Goal: Navigation & Orientation: Understand site structure

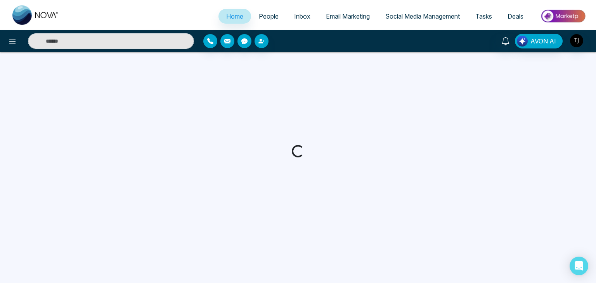
select select "*"
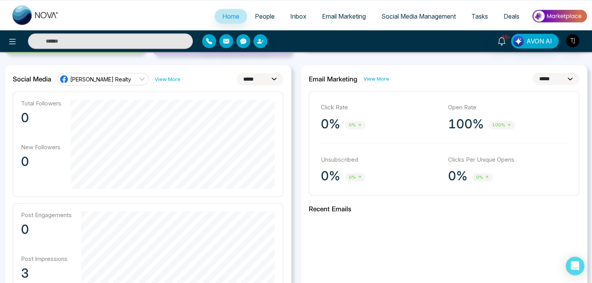
scroll to position [197, 0]
click at [275, 82] on select "**********" at bounding box center [260, 79] width 47 height 12
select select "**"
click at [237, 73] on select "**********" at bounding box center [260, 79] width 47 height 12
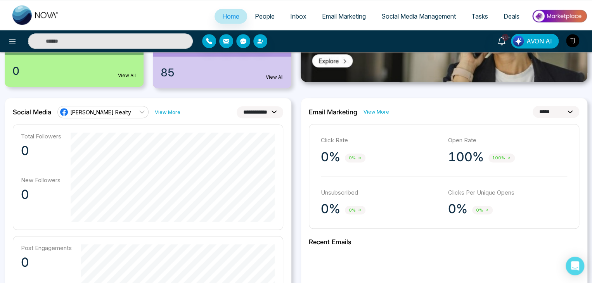
scroll to position [163, 0]
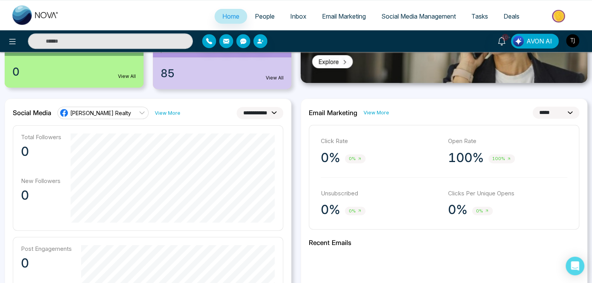
click at [296, 183] on div "**********" at bounding box center [444, 280] width 296 height 364
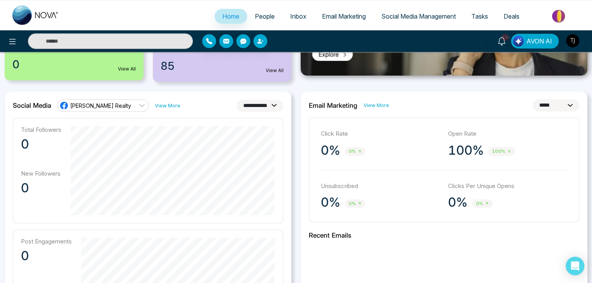
scroll to position [170, 0]
click at [557, 108] on select "**********" at bounding box center [555, 106] width 47 height 12
select select "**"
click at [532, 100] on select "**********" at bounding box center [555, 106] width 47 height 12
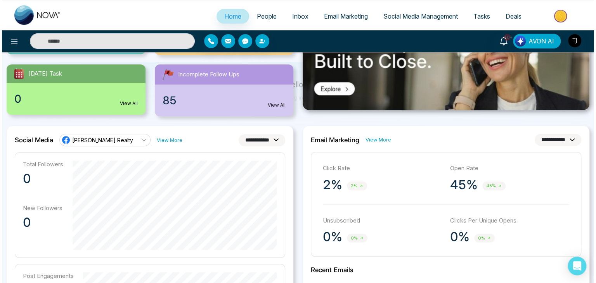
scroll to position [0, 0]
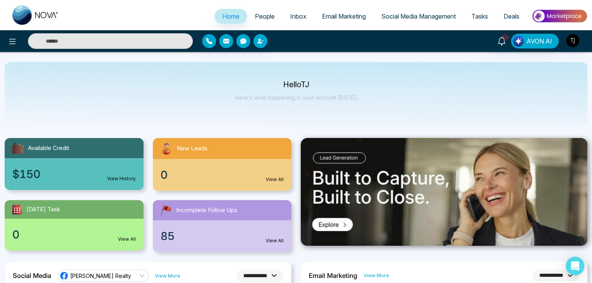
click at [258, 14] on span "People" at bounding box center [265, 16] width 20 height 8
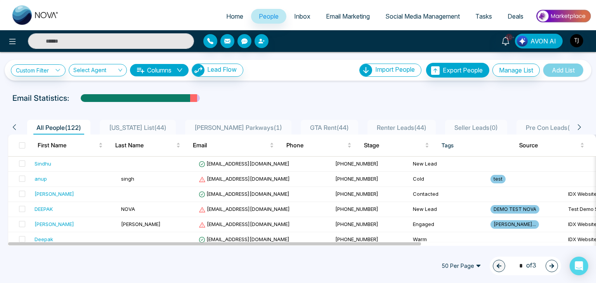
click at [180, 71] on icon "down" at bounding box center [179, 70] width 6 height 6
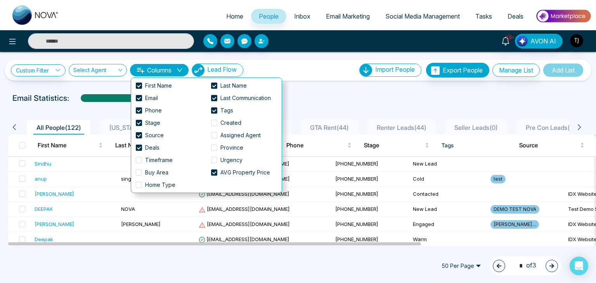
click at [180, 71] on icon "down" at bounding box center [179, 70] width 6 height 6
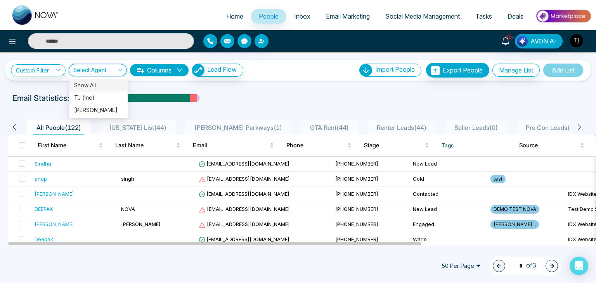
click at [111, 69] on input "search" at bounding box center [94, 71] width 43 height 15
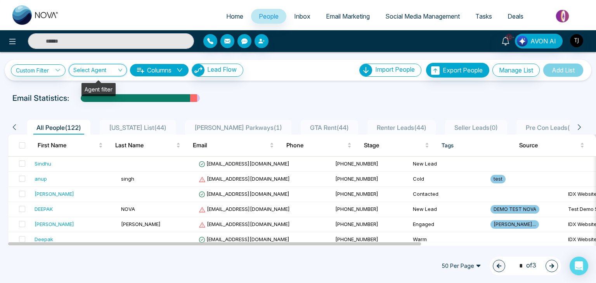
click at [111, 69] on input "search" at bounding box center [94, 71] width 43 height 15
click at [47, 69] on link "Custom Filter" at bounding box center [38, 70] width 55 height 12
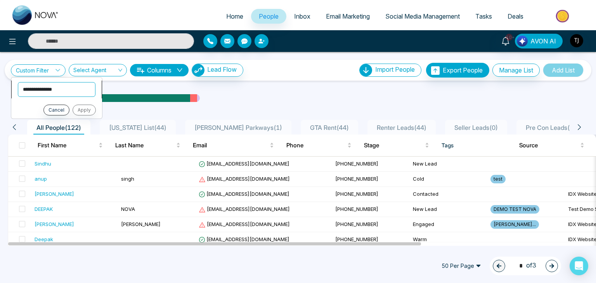
click at [51, 90] on select "**********" at bounding box center [57, 89] width 78 height 15
click at [74, 83] on select "**********" at bounding box center [57, 89] width 78 height 15
click at [60, 71] on icon at bounding box center [57, 69] width 5 height 5
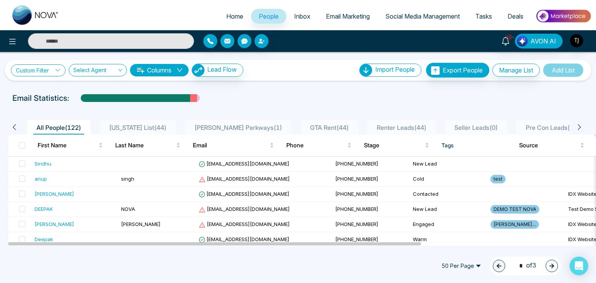
click at [60, 71] on icon at bounding box center [57, 69] width 5 height 5
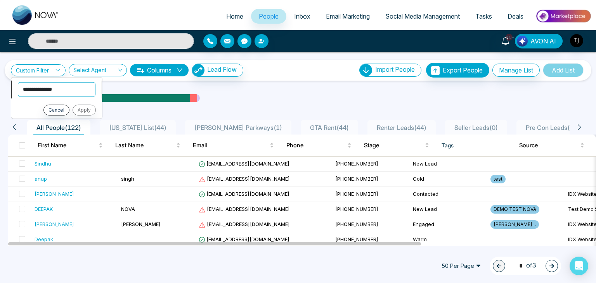
click at [63, 87] on select "**********" at bounding box center [57, 89] width 78 height 15
click at [56, 67] on link "Custom Filter" at bounding box center [38, 70] width 55 height 12
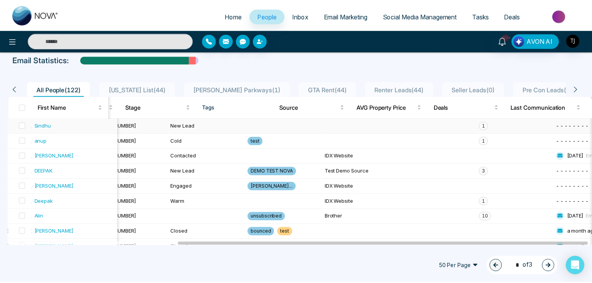
scroll to position [39, 0]
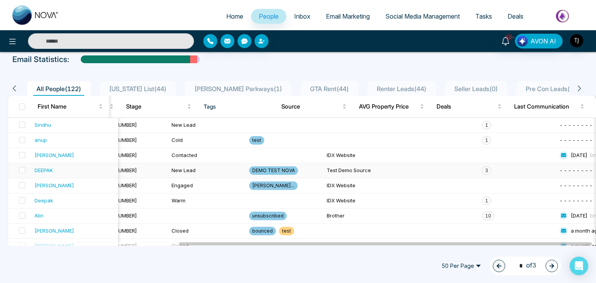
click at [482, 168] on span "3" at bounding box center [486, 170] width 9 height 9
click at [482, 124] on span "1" at bounding box center [486, 125] width 9 height 9
click at [482, 136] on div "Caledon Project" at bounding box center [509, 139] width 55 height 16
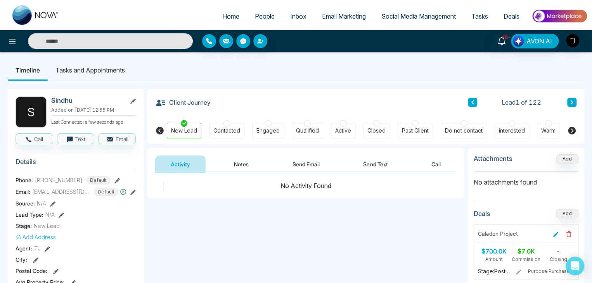
click at [265, 18] on span "People" at bounding box center [265, 16] width 20 height 8
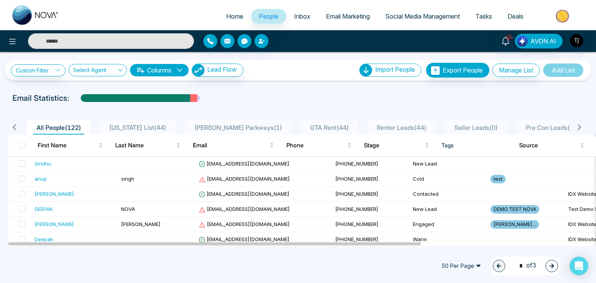
click at [228, 100] on div "Email Statistics:" at bounding box center [297, 98] width 571 height 12
click at [307, 14] on link "Inbox" at bounding box center [302, 16] width 32 height 15
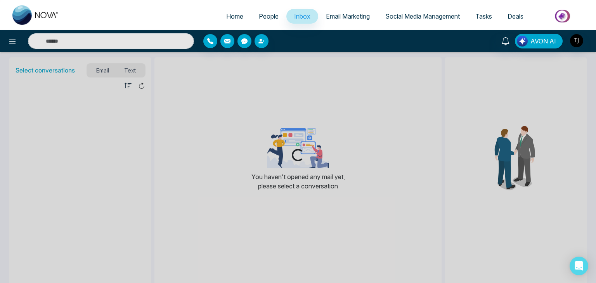
click at [264, 16] on span "People" at bounding box center [269, 16] width 20 height 8
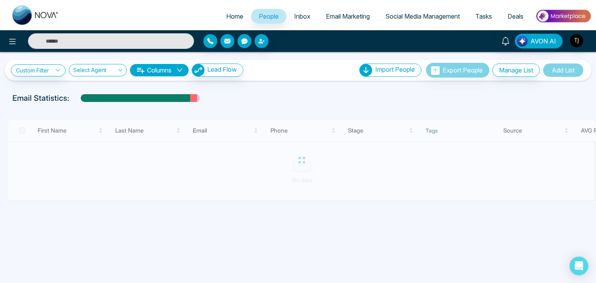
click at [234, 15] on span "Home" at bounding box center [234, 16] width 17 height 8
select select "*"
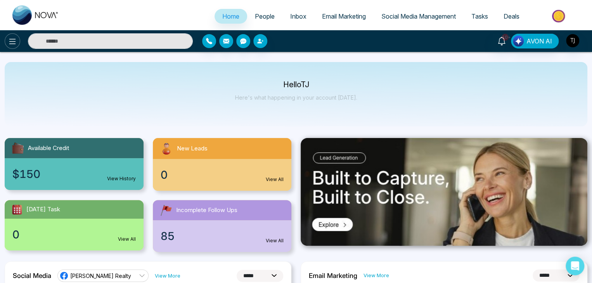
click at [17, 37] on button at bounding box center [13, 41] width 16 height 16
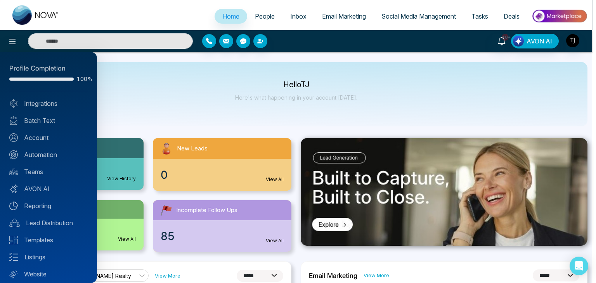
click at [123, 131] on div at bounding box center [298, 141] width 596 height 283
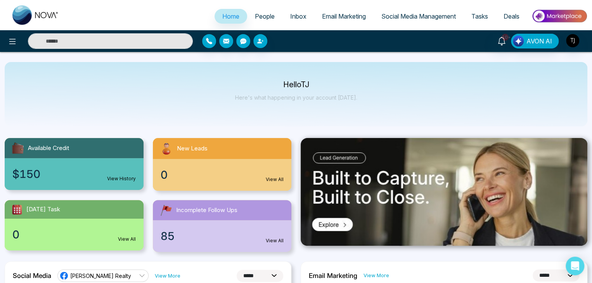
click at [465, 20] on link "Tasks" at bounding box center [479, 16] width 32 height 15
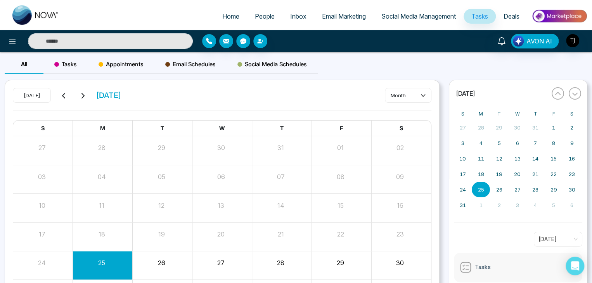
click at [432, 20] on span "Social Media Management" at bounding box center [418, 16] width 74 height 8
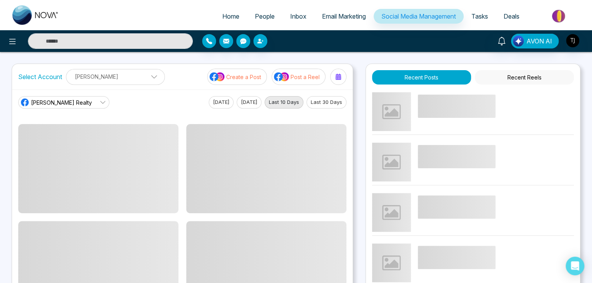
click at [352, 20] on link "Email Marketing" at bounding box center [343, 16] width 59 height 15
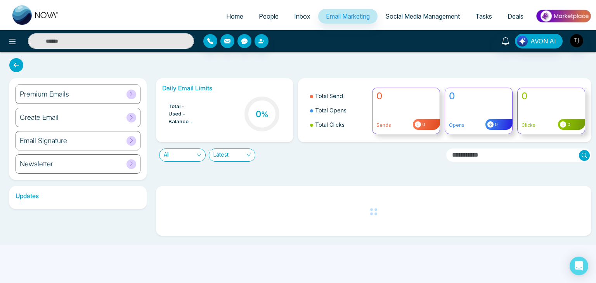
click at [294, 17] on span "Inbox" at bounding box center [302, 16] width 16 height 8
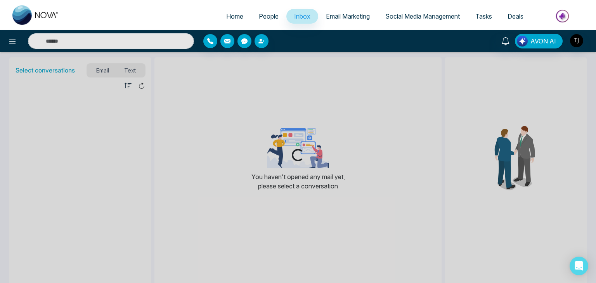
click at [268, 16] on span "People" at bounding box center [269, 16] width 20 height 8
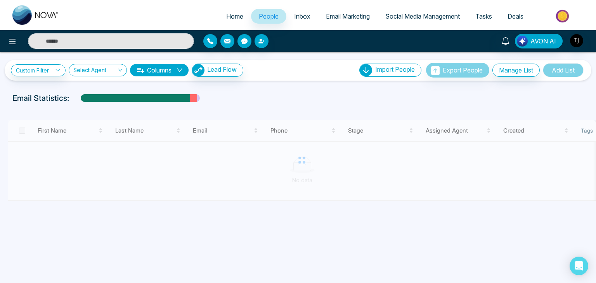
click at [228, 16] on span "Home" at bounding box center [234, 16] width 17 height 8
select select "*"
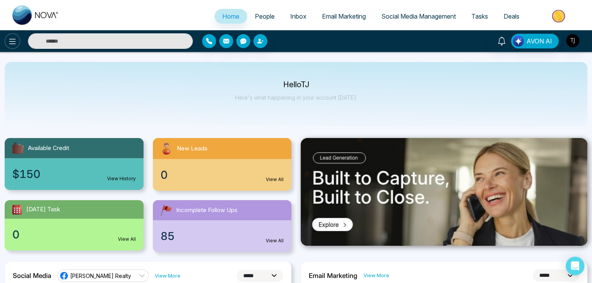
click at [7, 41] on button at bounding box center [13, 41] width 16 height 16
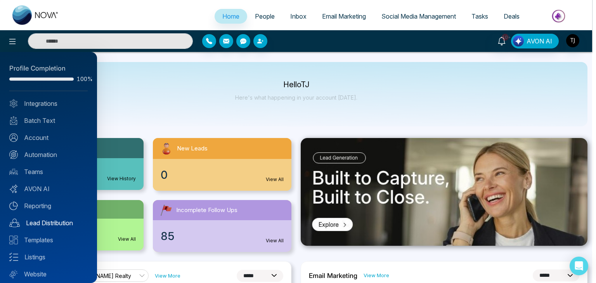
scroll to position [22, 0]
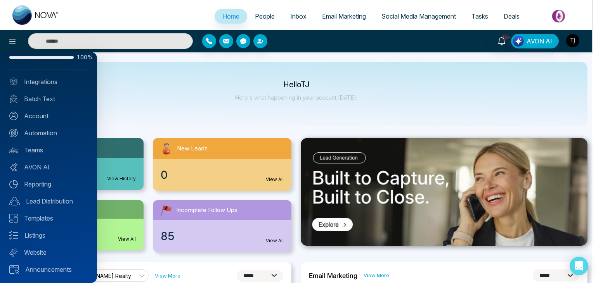
click at [213, 102] on div at bounding box center [298, 141] width 596 height 283
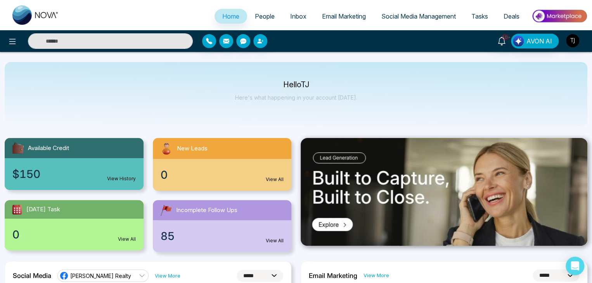
click at [266, 19] on span "People" at bounding box center [265, 16] width 20 height 8
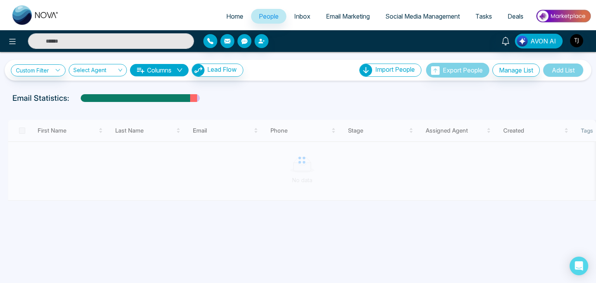
click at [307, 17] on link "Inbox" at bounding box center [302, 16] width 32 height 15
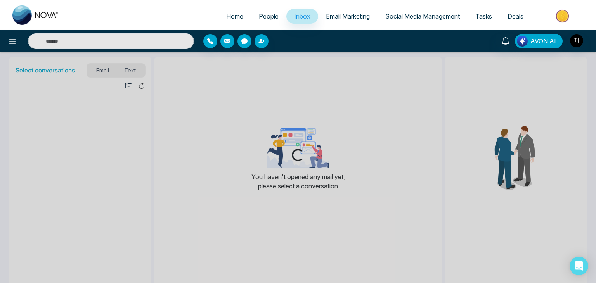
click at [331, 17] on span "Email Marketing" at bounding box center [348, 16] width 44 height 8
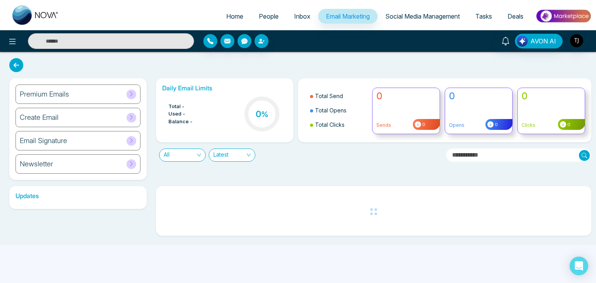
click at [404, 20] on link "Social Media Management" at bounding box center [422, 16] width 90 height 15
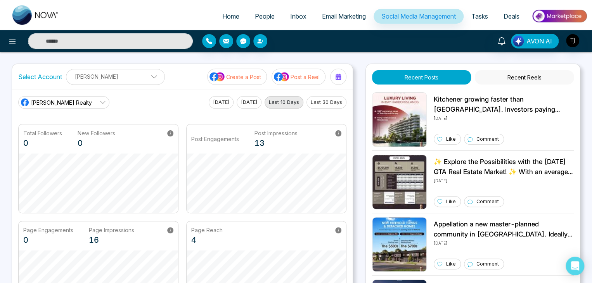
click at [486, 20] on link "Tasks" at bounding box center [479, 16] width 32 height 15
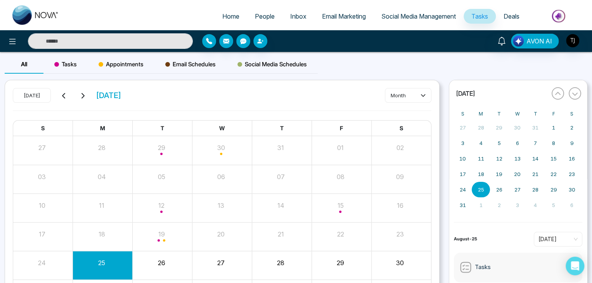
click at [514, 15] on span "Deals" at bounding box center [511, 16] width 16 height 8
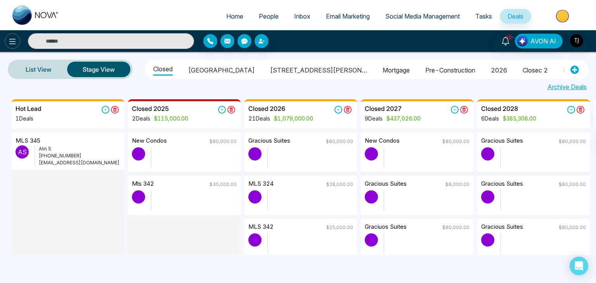
click at [9, 42] on icon at bounding box center [12, 41] width 9 height 9
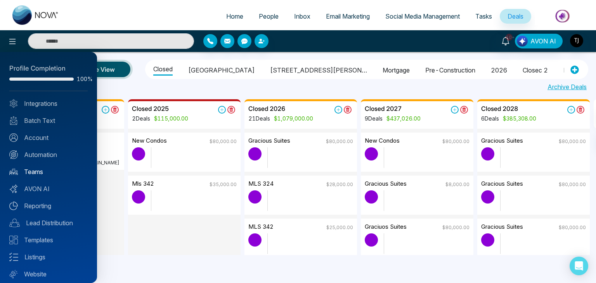
scroll to position [22, 0]
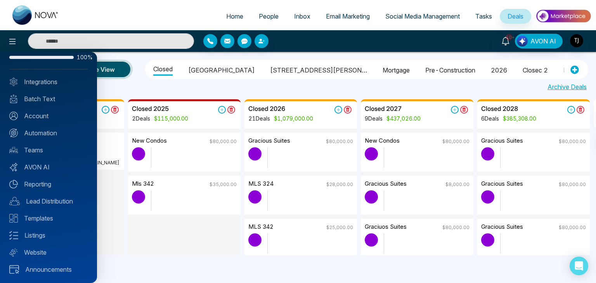
click at [181, 13] on div at bounding box center [298, 141] width 596 height 283
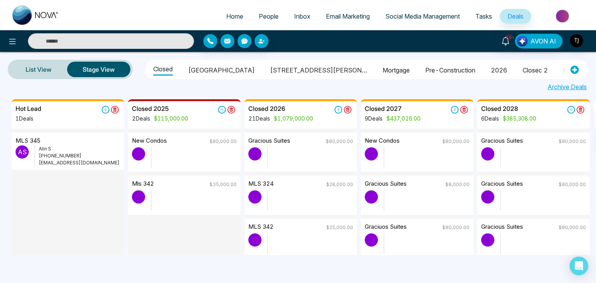
click at [231, 16] on span "Home" at bounding box center [234, 16] width 17 height 8
select select "*"
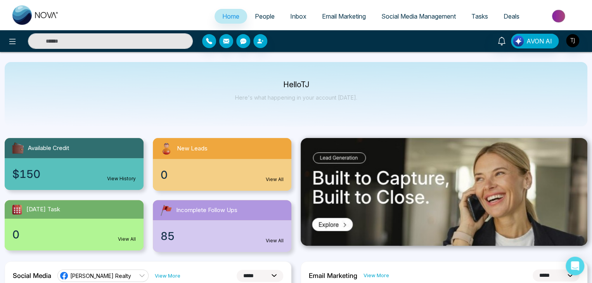
click at [273, 12] on link "People" at bounding box center [264, 16] width 35 height 15
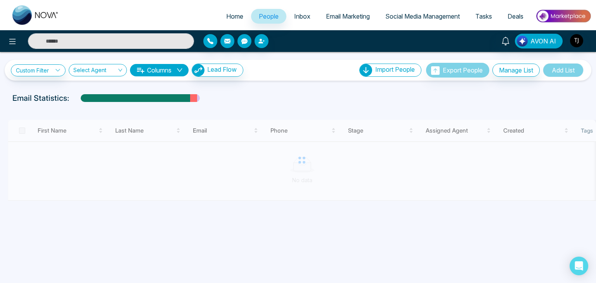
click at [312, 12] on link "Inbox" at bounding box center [302, 16] width 32 height 15
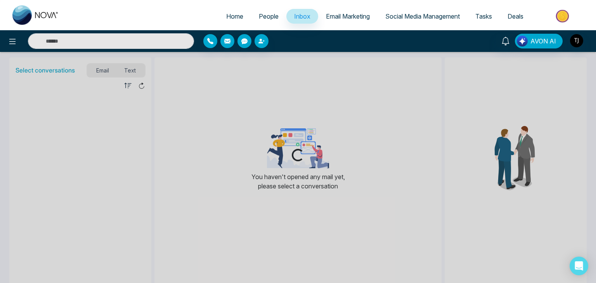
click at [341, 14] on span "Email Marketing" at bounding box center [348, 16] width 44 height 8
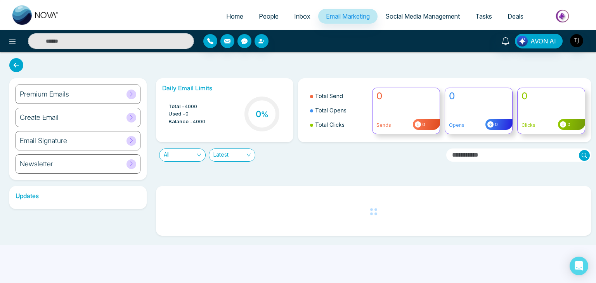
click at [237, 12] on link "Home" at bounding box center [234, 16] width 33 height 15
select select "*"
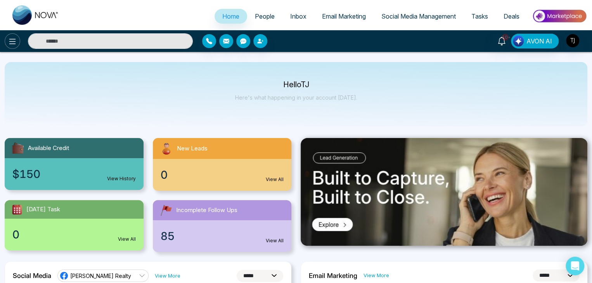
click at [9, 44] on icon at bounding box center [12, 41] width 9 height 9
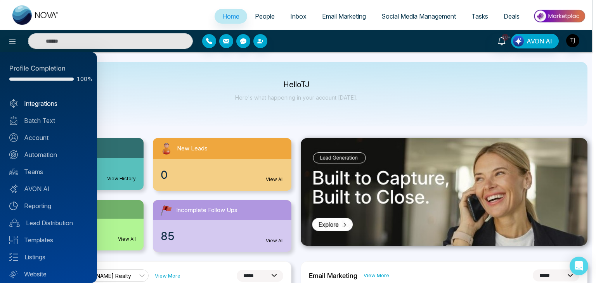
click at [39, 100] on link "Integrations" at bounding box center [48, 103] width 78 height 9
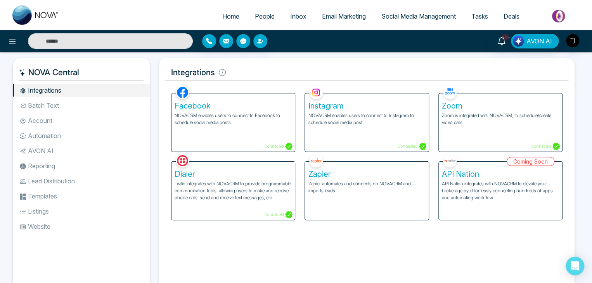
click at [59, 113] on ul "Integrations Batch Text Account Automation AVON AI Reporting Lead Distribution …" at bounding box center [81, 183] width 137 height 198
click at [59, 105] on li "Batch Text" at bounding box center [81, 105] width 137 height 13
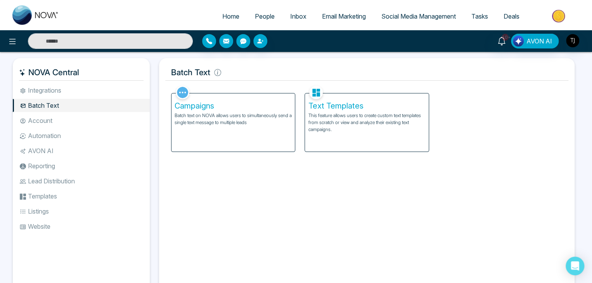
click at [62, 114] on li "Account" at bounding box center [81, 120] width 137 height 13
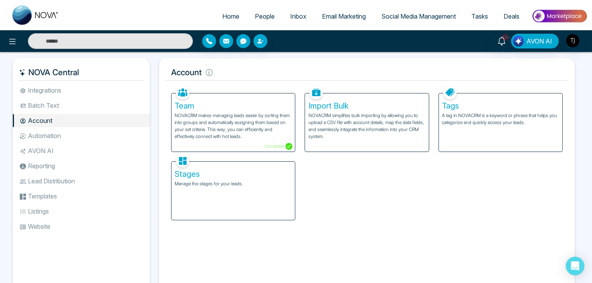
click at [69, 137] on li "Automation" at bounding box center [81, 135] width 137 height 13
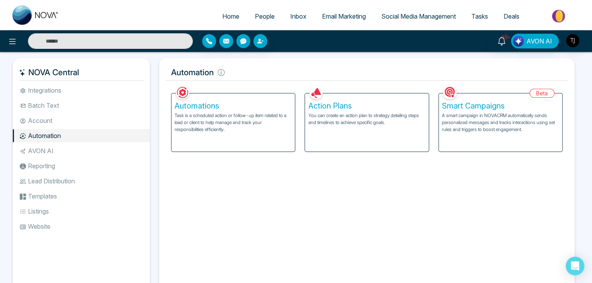
click at [71, 149] on li "AVON AI" at bounding box center [81, 150] width 137 height 13
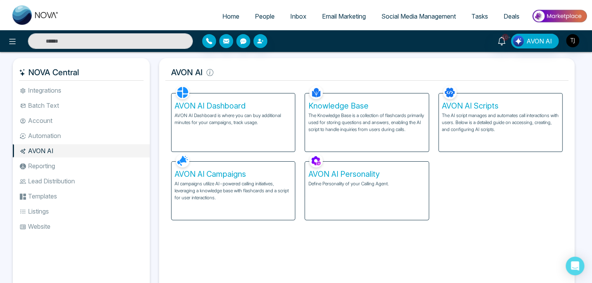
click at [74, 160] on li "Reporting" at bounding box center [81, 165] width 137 height 13
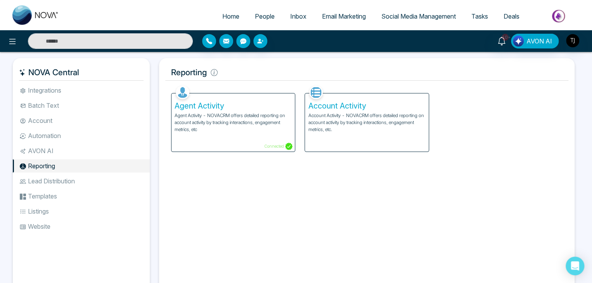
click at [78, 172] on li "Reporting" at bounding box center [81, 165] width 137 height 13
click at [81, 180] on li "Lead Distribution" at bounding box center [81, 180] width 137 height 13
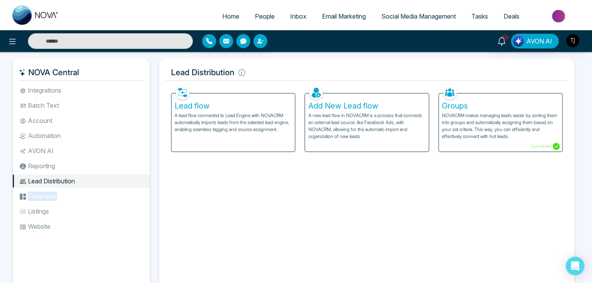
drag, startPoint x: 84, startPoint y: 192, endPoint x: 87, endPoint y: 208, distance: 16.6
click at [87, 208] on ul "Integrations Batch Text Account Automation AVON AI Reporting Lead Distribution …" at bounding box center [81, 183] width 137 height 198
click at [87, 208] on li "Listings" at bounding box center [81, 211] width 137 height 13
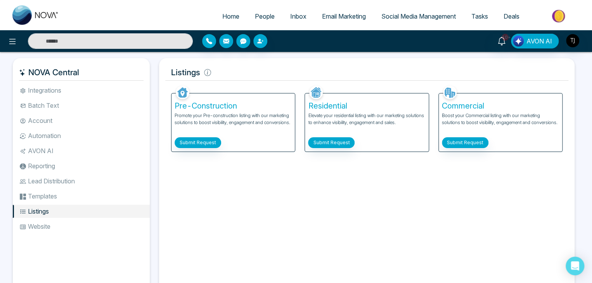
click at [91, 231] on li "Website" at bounding box center [81, 226] width 137 height 13
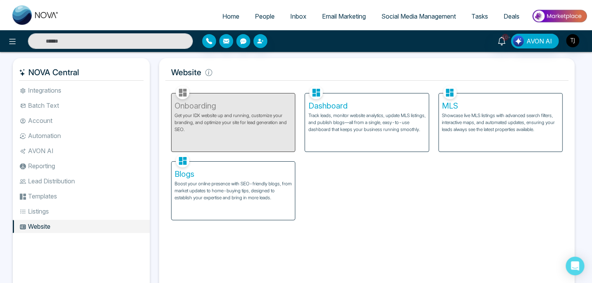
click at [92, 193] on li "Templates" at bounding box center [81, 196] width 137 height 13
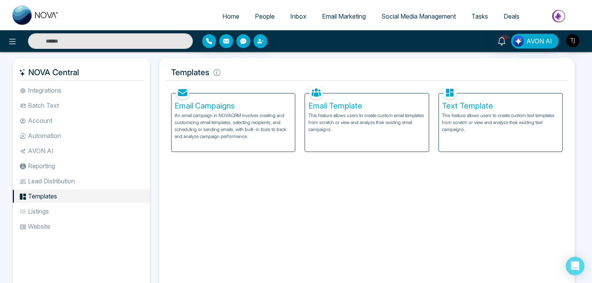
click at [93, 207] on li "Listings" at bounding box center [81, 211] width 137 height 13
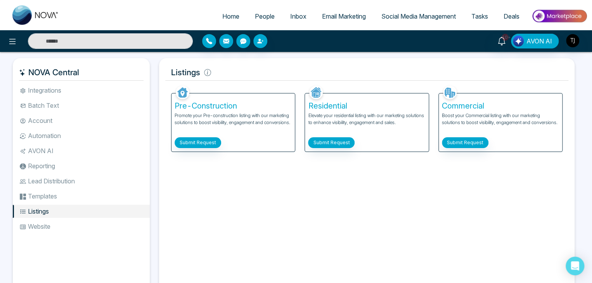
click at [96, 181] on li "Lead Distribution" at bounding box center [81, 180] width 137 height 13
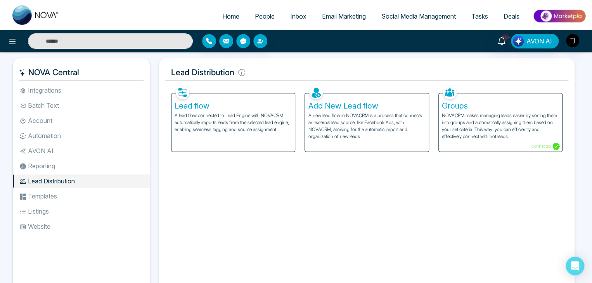
click at [95, 160] on li "Reporting" at bounding box center [81, 165] width 137 height 13
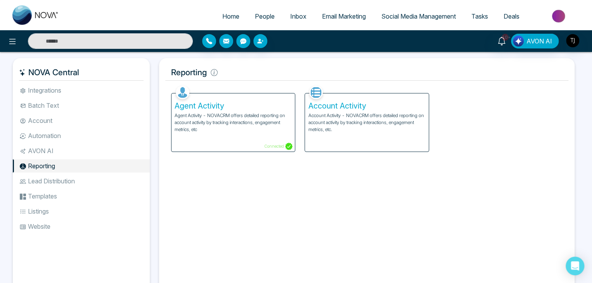
click at [95, 147] on li "AVON AI" at bounding box center [81, 150] width 137 height 13
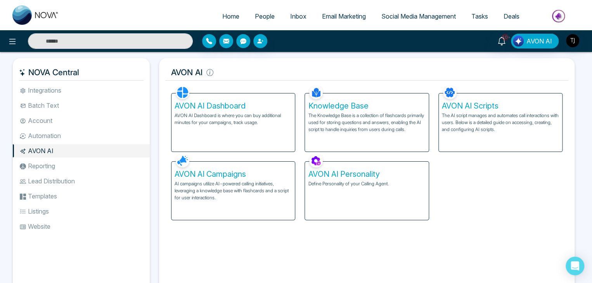
click at [95, 139] on li "Automation" at bounding box center [81, 135] width 137 height 13
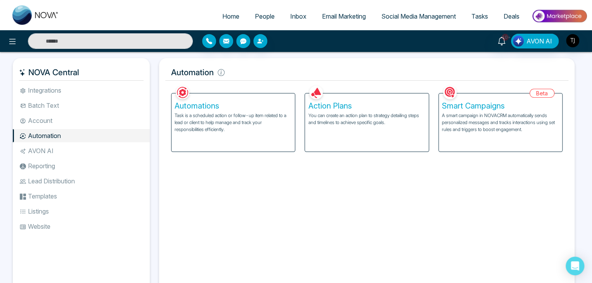
click at [95, 122] on li "Account" at bounding box center [81, 120] width 137 height 13
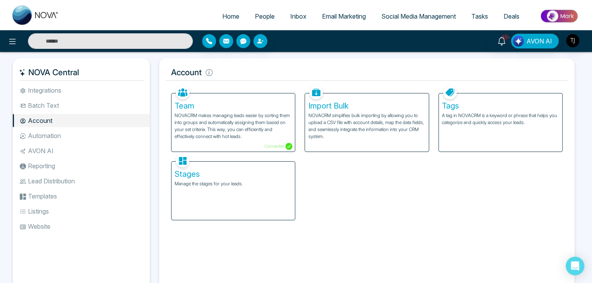
click at [96, 98] on ul "Integrations Batch Text Account Automation AVON AI Reporting Lead Distribution …" at bounding box center [81, 183] width 137 height 198
click at [98, 86] on li "Integrations" at bounding box center [81, 90] width 137 height 13
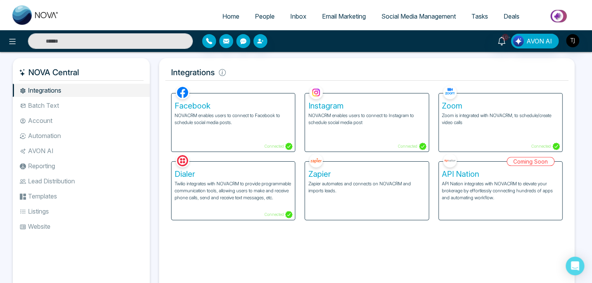
click at [222, 14] on span "Home" at bounding box center [230, 16] width 17 height 8
select select "*"
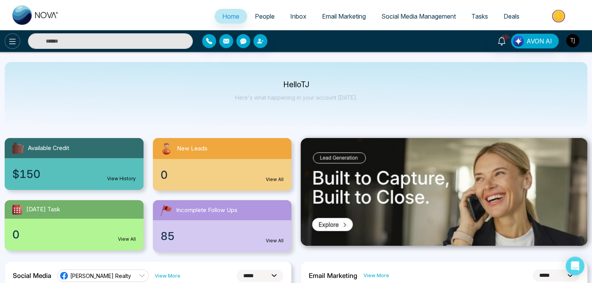
click at [13, 43] on icon at bounding box center [12, 41] width 9 height 9
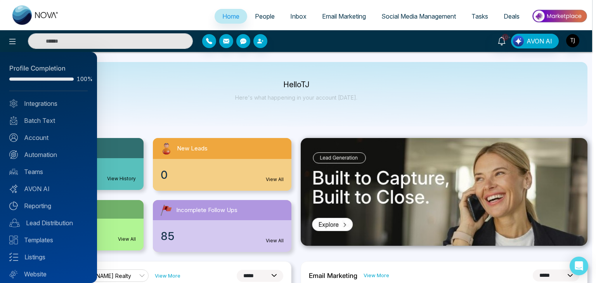
click at [128, 101] on div at bounding box center [298, 141] width 596 height 283
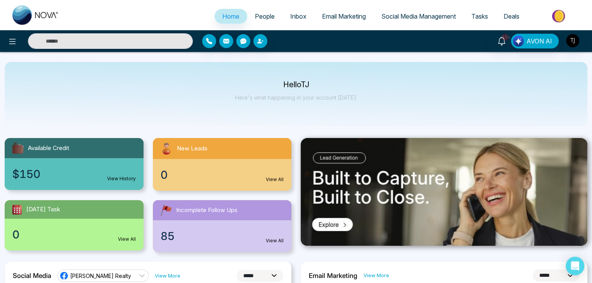
click at [271, 11] on link "People" at bounding box center [264, 16] width 35 height 15
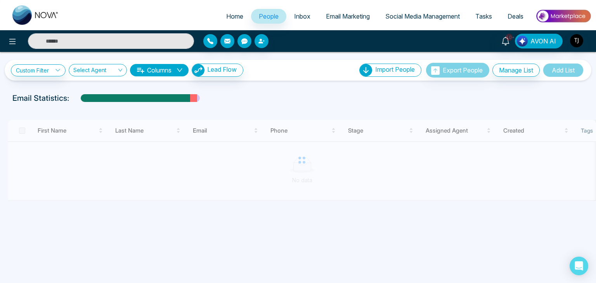
click at [302, 14] on span "Inbox" at bounding box center [302, 16] width 16 height 8
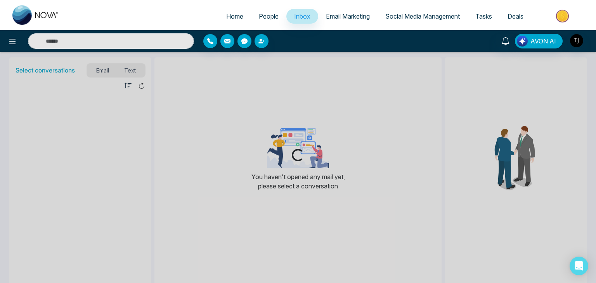
click at [343, 17] on span "Email Marketing" at bounding box center [348, 16] width 44 height 8
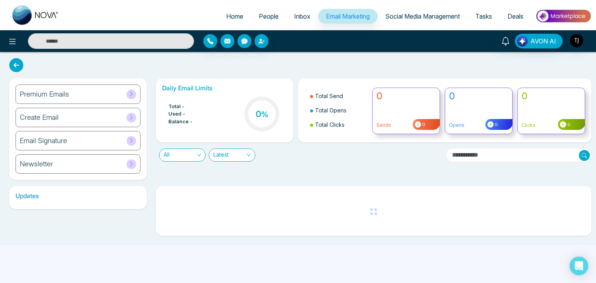
click at [408, 20] on span "Social Media Management" at bounding box center [422, 16] width 74 height 8
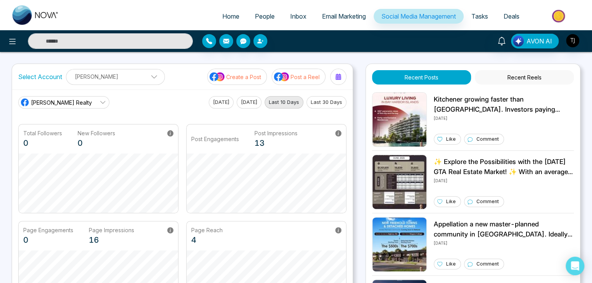
click at [528, 15] on li at bounding box center [557, 17] width 60 height 16
click at [516, 17] on span "Deals" at bounding box center [511, 16] width 16 height 8
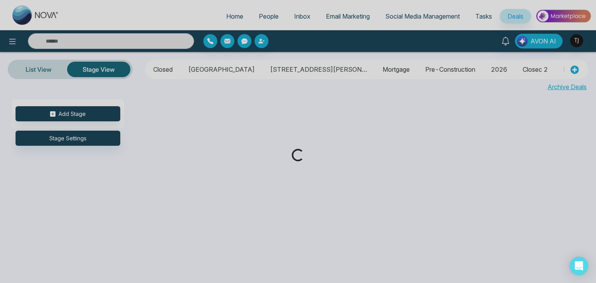
click at [491, 19] on div "Loading..." at bounding box center [298, 141] width 596 height 283
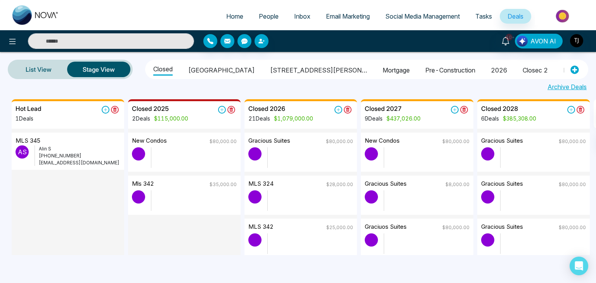
click at [487, 19] on span "Tasks" at bounding box center [483, 16] width 17 height 8
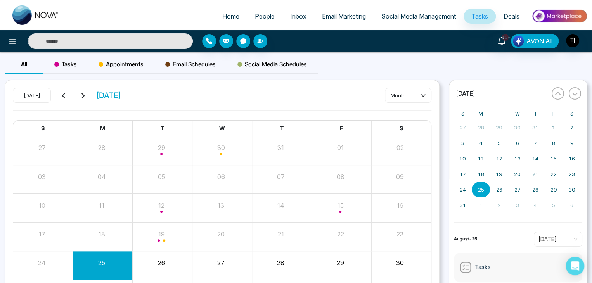
click at [451, 22] on link "Social Media Management" at bounding box center [418, 16] width 90 height 15
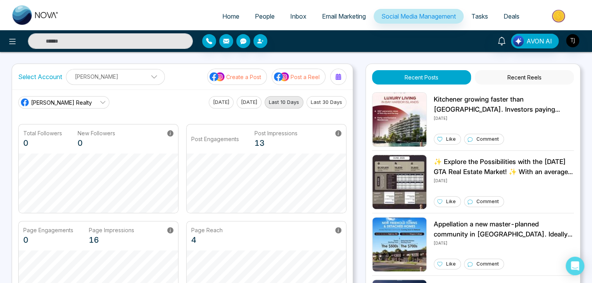
click at [353, 22] on link "Email Marketing" at bounding box center [343, 16] width 59 height 15
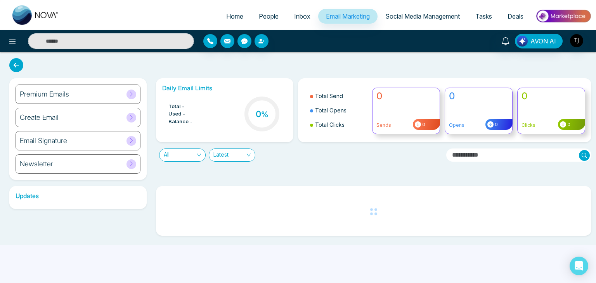
click at [298, 18] on span "Inbox" at bounding box center [302, 16] width 16 height 8
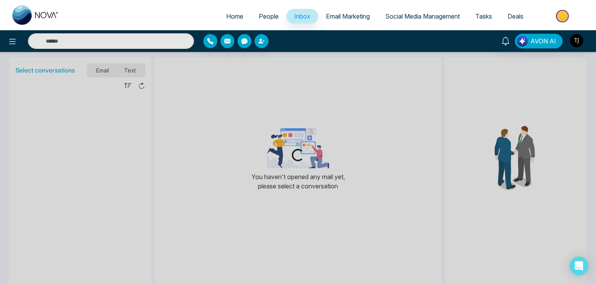
click at [273, 18] on span "People" at bounding box center [269, 16] width 20 height 8
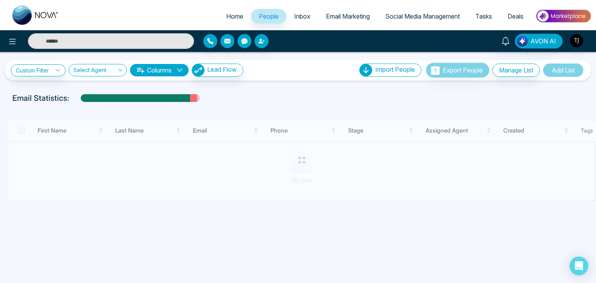
click at [233, 21] on link "Home" at bounding box center [234, 16] width 33 height 15
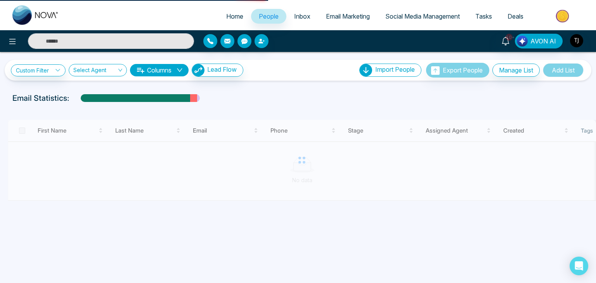
select select "*"
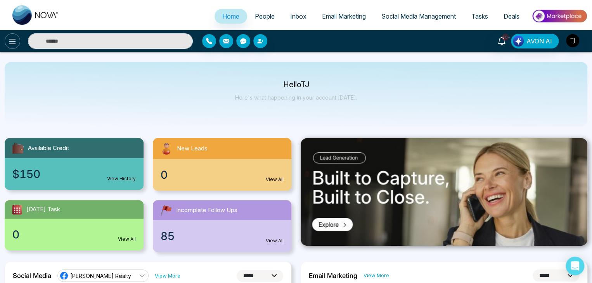
click at [18, 43] on button at bounding box center [13, 41] width 16 height 16
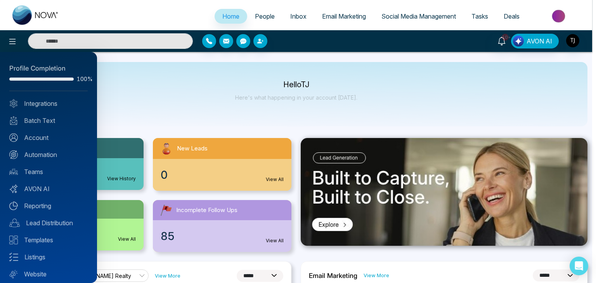
click at [119, 92] on div at bounding box center [298, 141] width 596 height 283
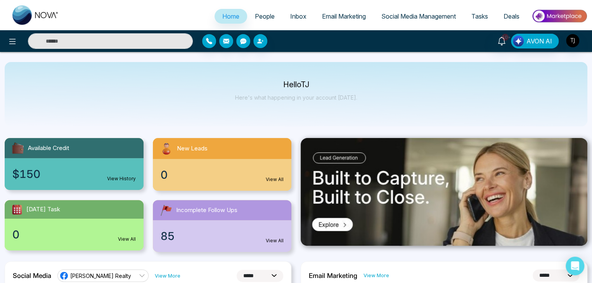
click at [269, 15] on link "People" at bounding box center [264, 16] width 35 height 15
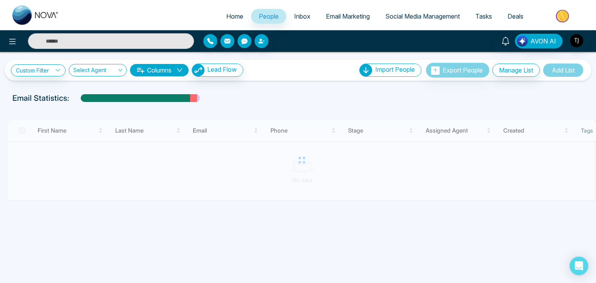
click at [301, 16] on span "Inbox" at bounding box center [302, 16] width 16 height 8
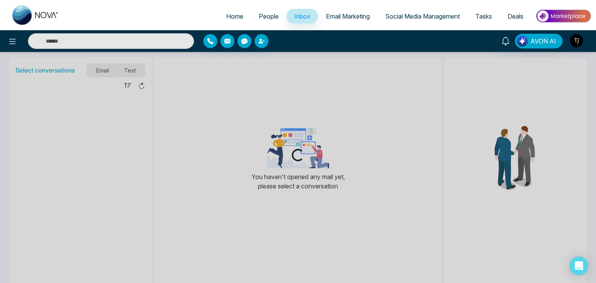
click at [351, 16] on span "Email Marketing" at bounding box center [348, 16] width 44 height 8
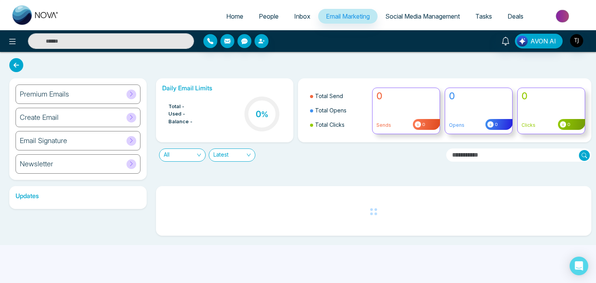
click at [403, 17] on span "Social Media Management" at bounding box center [422, 16] width 74 height 8
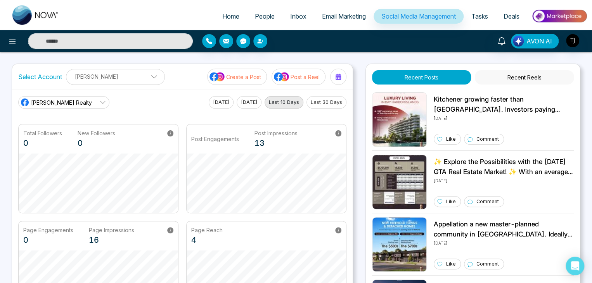
click at [468, 15] on link "Tasks" at bounding box center [479, 16] width 32 height 15
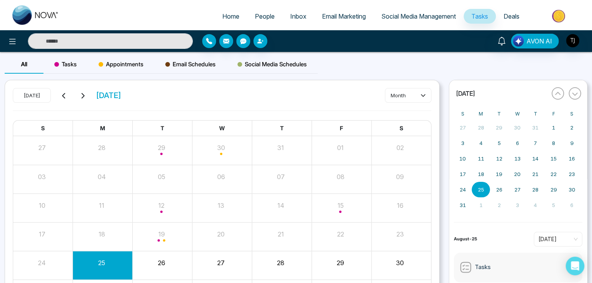
click at [516, 10] on link "Deals" at bounding box center [511, 16] width 31 height 15
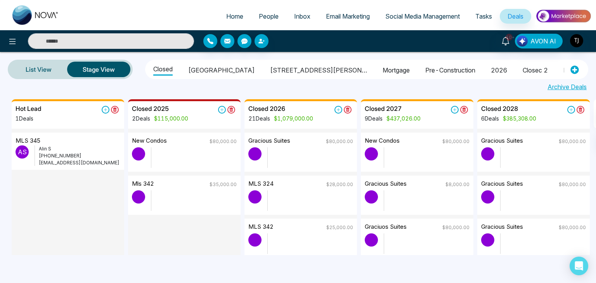
click at [233, 14] on span "Home" at bounding box center [234, 16] width 17 height 8
select select "*"
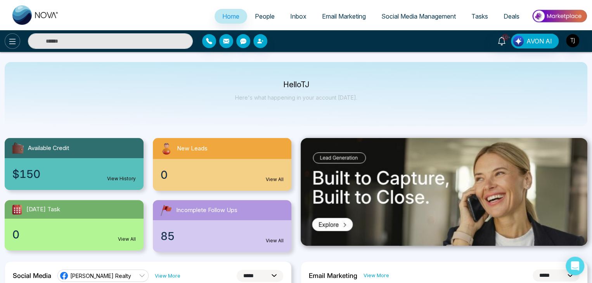
click at [17, 39] on button at bounding box center [13, 41] width 16 height 16
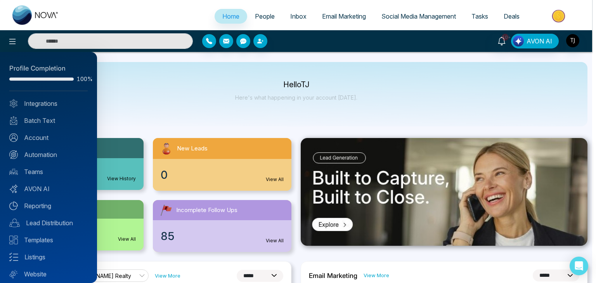
click at [104, 112] on div at bounding box center [298, 141] width 596 height 283
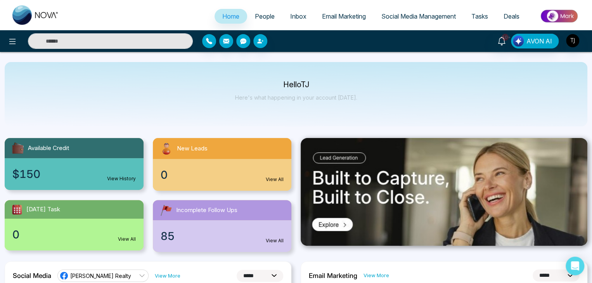
click at [267, 11] on link "People" at bounding box center [264, 16] width 35 height 15
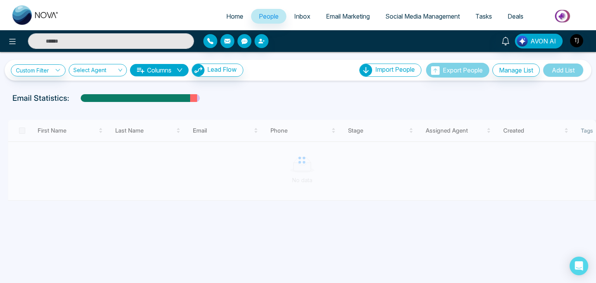
click at [304, 16] on span "Inbox" at bounding box center [302, 16] width 16 height 8
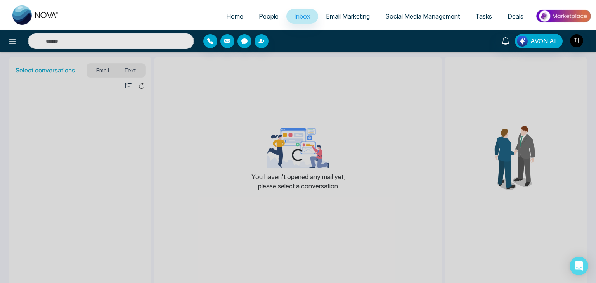
click at [340, 13] on span "Email Marketing" at bounding box center [348, 16] width 44 height 8
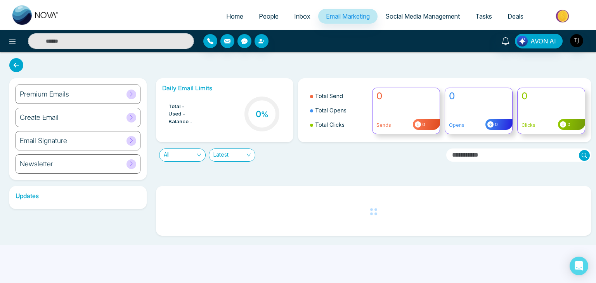
click at [418, 22] on link "Social Media Management" at bounding box center [422, 16] width 90 height 15
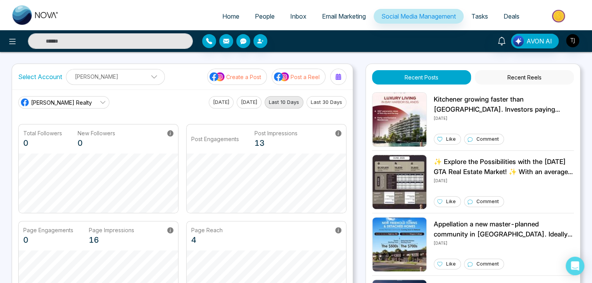
click at [494, 13] on link "Tasks" at bounding box center [479, 16] width 32 height 15
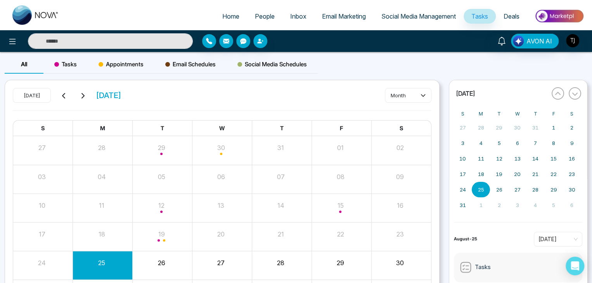
click at [518, 12] on span "Deals" at bounding box center [511, 16] width 16 height 8
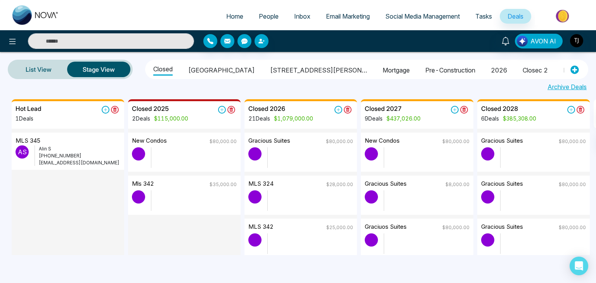
click at [232, 11] on link "Home" at bounding box center [234, 16] width 33 height 15
select select "*"
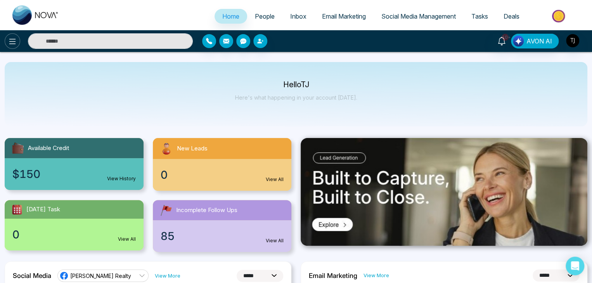
click at [9, 36] on button at bounding box center [13, 41] width 16 height 16
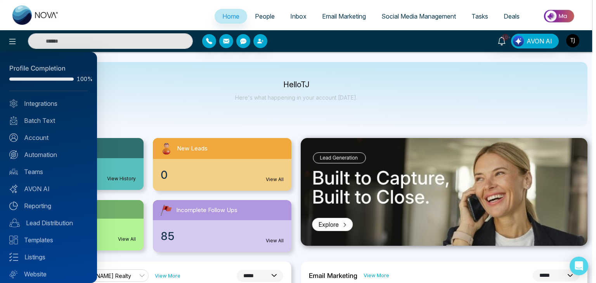
click at [138, 131] on div at bounding box center [298, 141] width 596 height 283
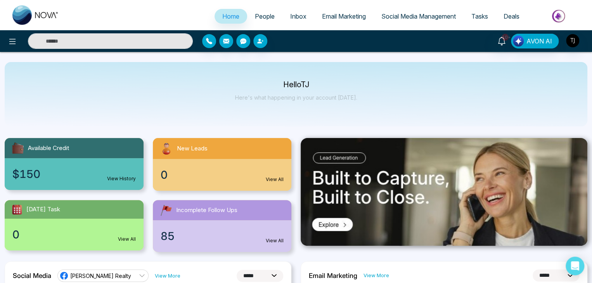
click at [265, 14] on span "People" at bounding box center [265, 16] width 20 height 8
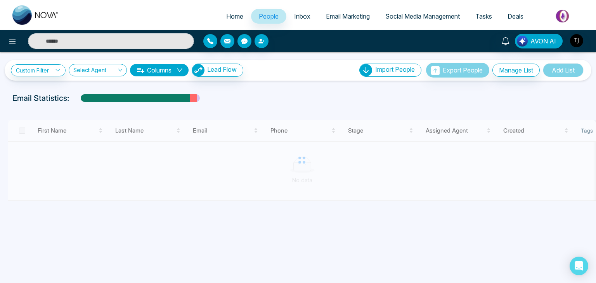
click at [294, 13] on span "Inbox" at bounding box center [302, 16] width 16 height 8
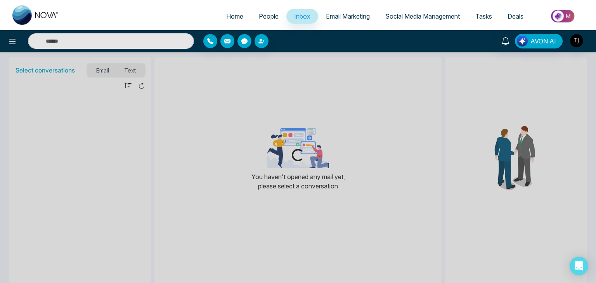
click at [342, 15] on span "Email Marketing" at bounding box center [348, 16] width 44 height 8
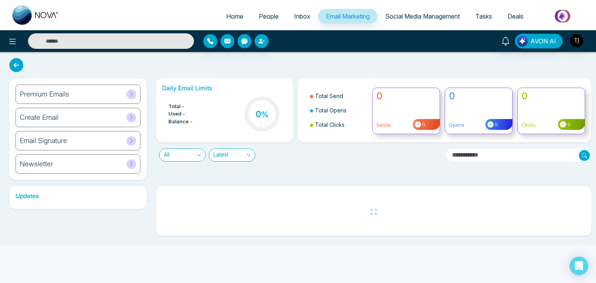
click at [424, 21] on link "Social Media Management" at bounding box center [422, 16] width 90 height 15
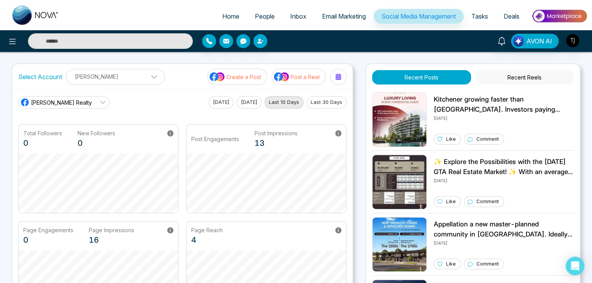
click at [524, 13] on link "Deals" at bounding box center [511, 16] width 31 height 15
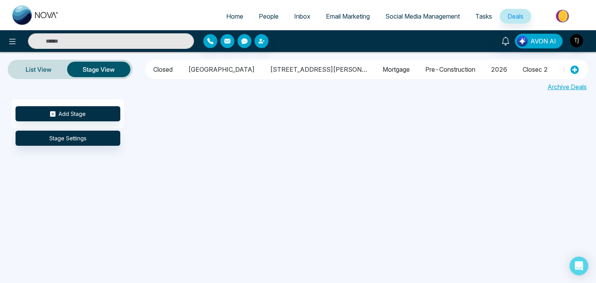
click at [478, 16] on span "Tasks" at bounding box center [483, 16] width 17 height 8
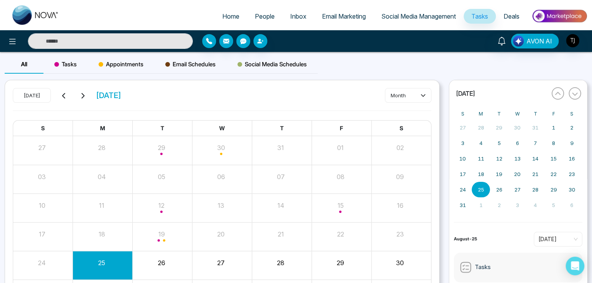
click at [402, 16] on span "Social Media Management" at bounding box center [418, 16] width 74 height 8
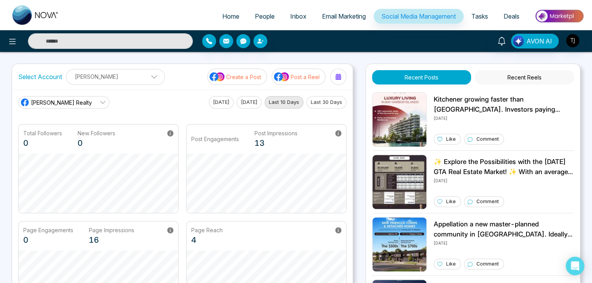
click at [333, 15] on span "Email Marketing" at bounding box center [344, 16] width 44 height 8
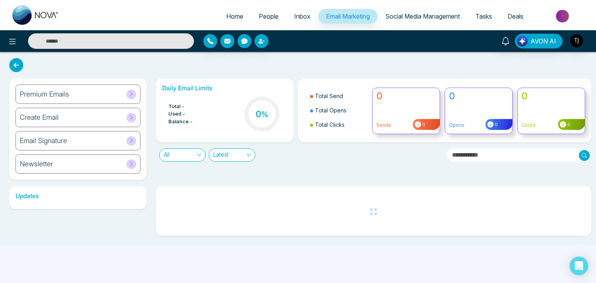
click at [294, 18] on span "Inbox" at bounding box center [302, 16] width 16 height 8
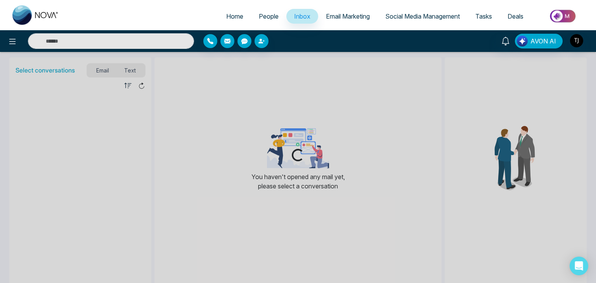
click at [262, 18] on span "People" at bounding box center [269, 16] width 20 height 8
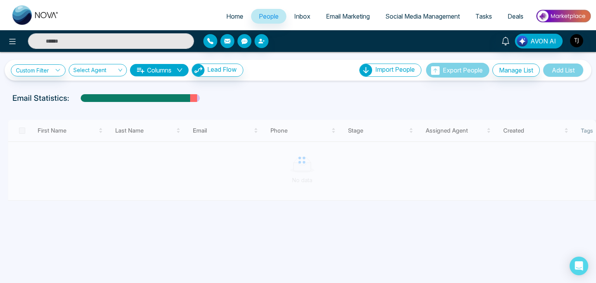
click at [227, 14] on span "Home" at bounding box center [234, 16] width 17 height 8
select select "*"
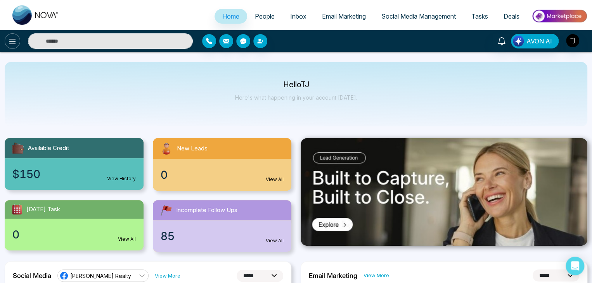
click at [14, 38] on icon at bounding box center [12, 41] width 9 height 9
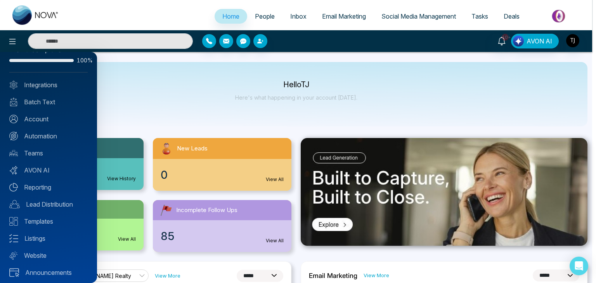
scroll to position [22, 0]
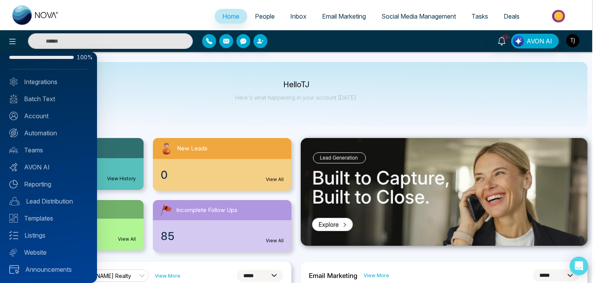
click at [167, 123] on div at bounding box center [298, 141] width 596 height 283
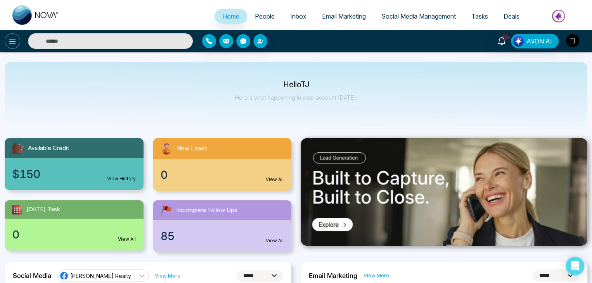
click at [9, 44] on icon at bounding box center [12, 41] width 9 height 9
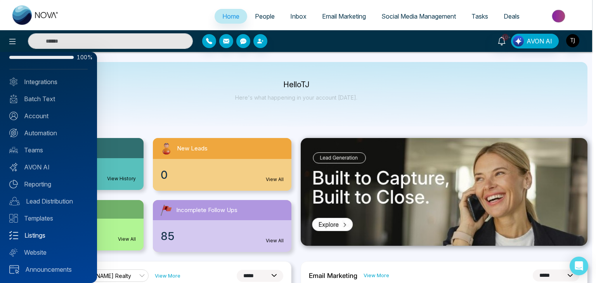
click at [62, 234] on link "Listings" at bounding box center [48, 235] width 78 height 9
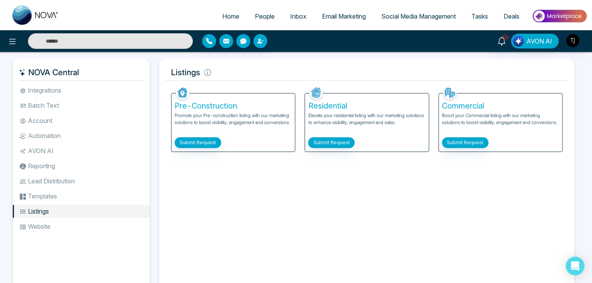
click at [67, 197] on li "Templates" at bounding box center [81, 196] width 137 height 13
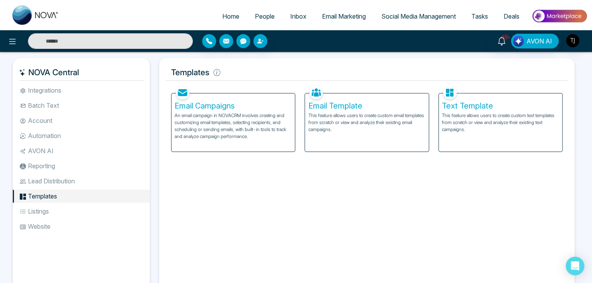
click at [70, 181] on li "Lead Distribution" at bounding box center [81, 180] width 137 height 13
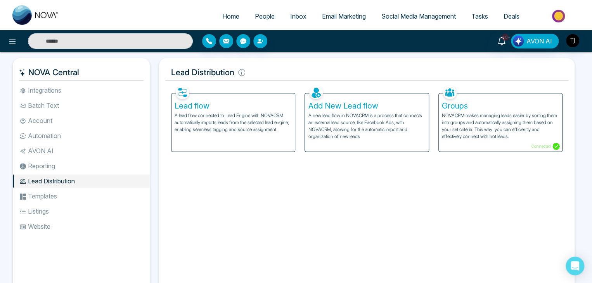
click at [75, 157] on li "AVON AI" at bounding box center [81, 150] width 137 height 13
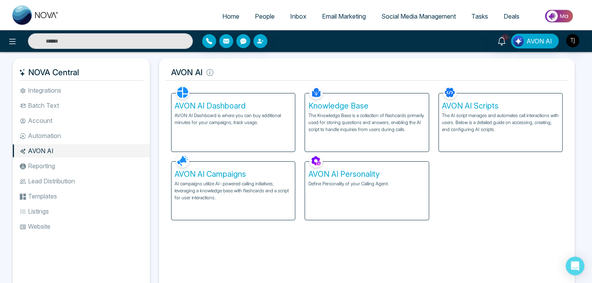
click at [75, 165] on li "Reporting" at bounding box center [81, 165] width 137 height 13
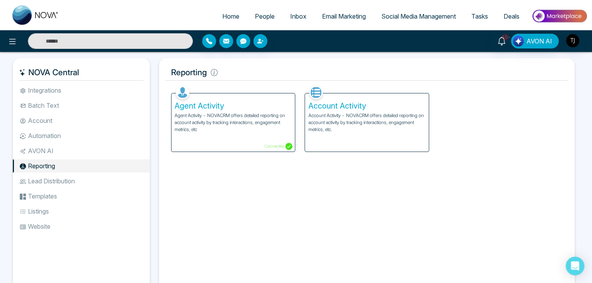
click at [78, 138] on li "Automation" at bounding box center [81, 135] width 137 height 13
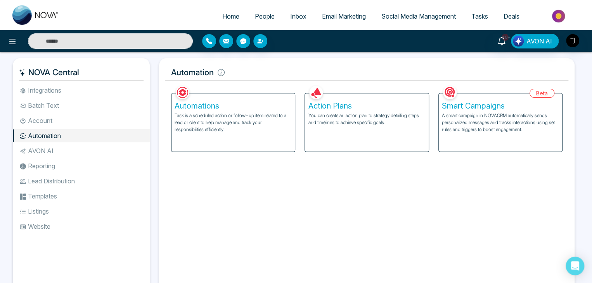
click at [81, 124] on li "Account" at bounding box center [81, 120] width 137 height 13
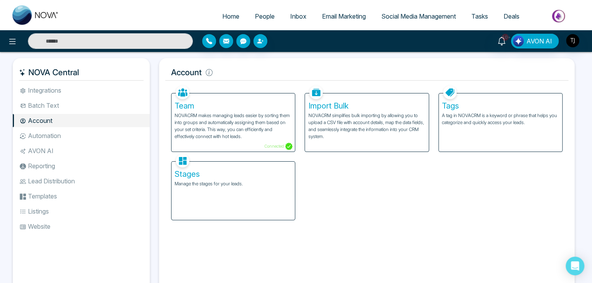
click at [85, 103] on li "Batch Text" at bounding box center [81, 105] width 137 height 13
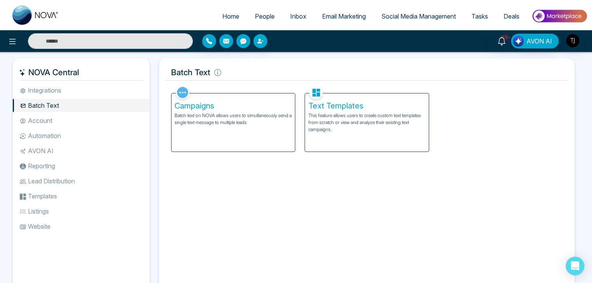
click at [86, 91] on li "Integrations" at bounding box center [81, 90] width 137 height 13
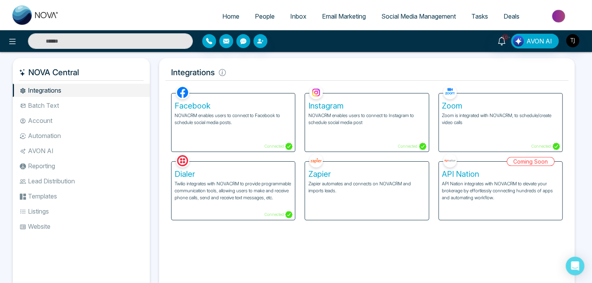
click at [227, 17] on span "Home" at bounding box center [230, 16] width 17 height 8
select select "*"
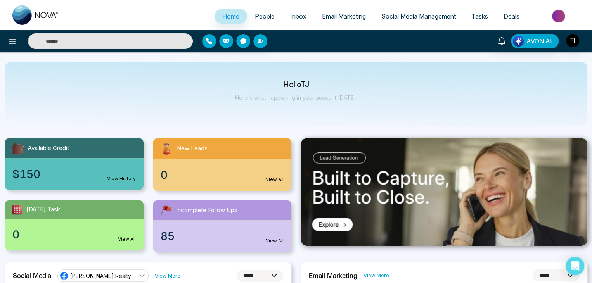
click at [290, 13] on span "Inbox" at bounding box center [298, 16] width 16 height 8
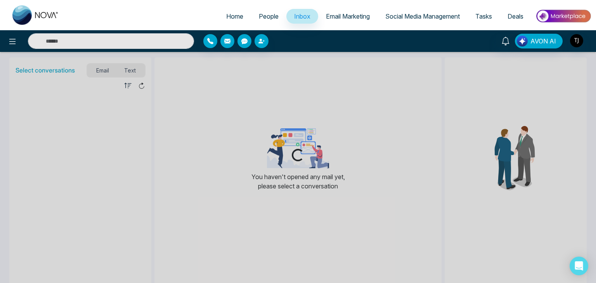
click at [332, 13] on span "Email Marketing" at bounding box center [348, 16] width 44 height 8
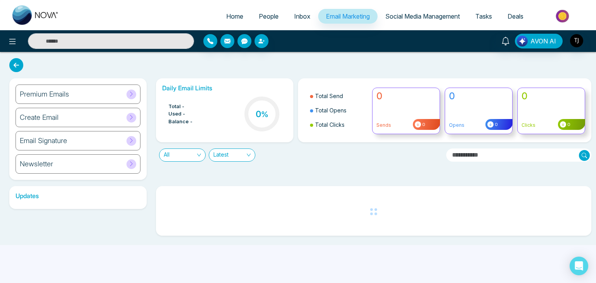
click at [409, 14] on span "Social Media Management" at bounding box center [422, 16] width 74 height 8
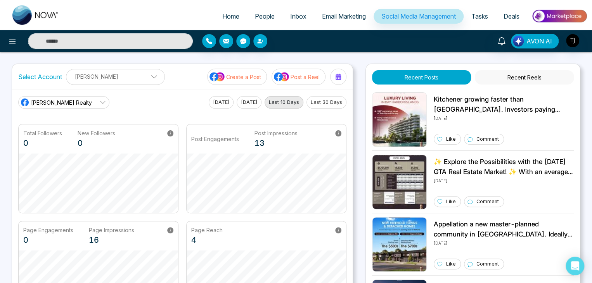
click at [472, 17] on span "Tasks" at bounding box center [479, 16] width 17 height 8
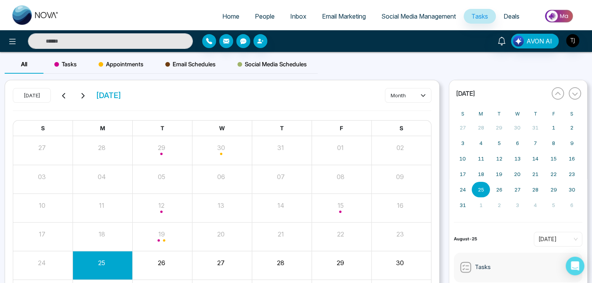
click at [515, 19] on span "Deals" at bounding box center [511, 16] width 16 height 8
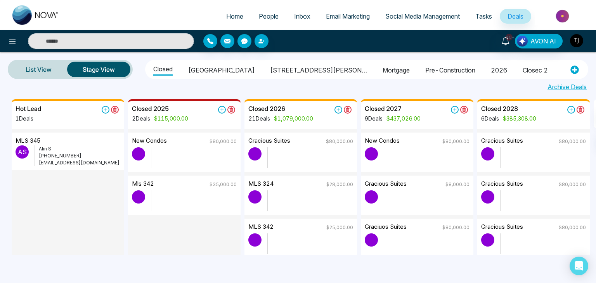
click at [576, 45] on img "button" at bounding box center [576, 40] width 13 height 13
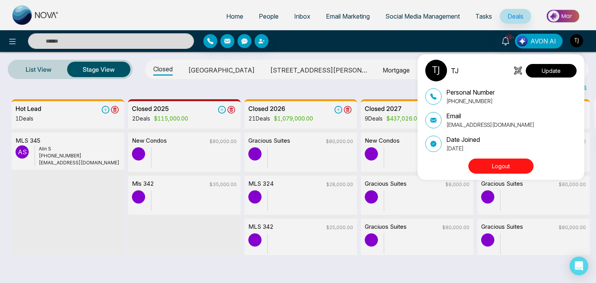
click at [557, 73] on button "Update" at bounding box center [550, 71] width 51 height 14
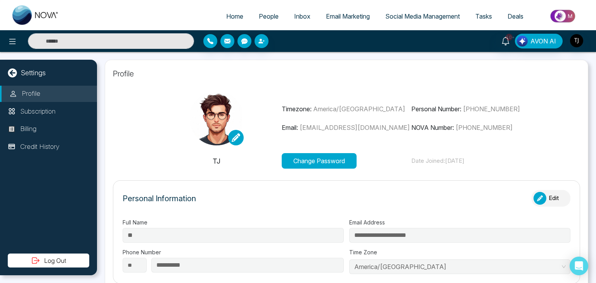
click at [281, 111] on p "Timezone: [GEOGRAPHIC_DATA]/[GEOGRAPHIC_DATA]" at bounding box center [346, 108] width 130 height 9
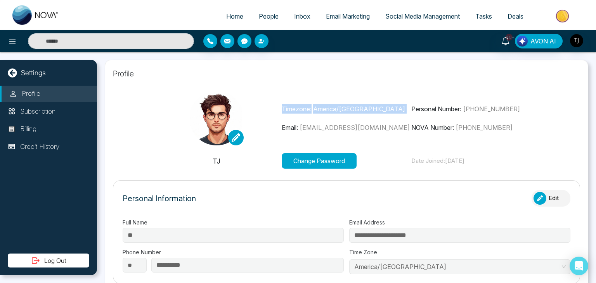
click at [281, 111] on p "Timezone: [GEOGRAPHIC_DATA]/[GEOGRAPHIC_DATA]" at bounding box center [346, 108] width 130 height 9
click at [281, 109] on p "Timezone: [GEOGRAPHIC_DATA]/[GEOGRAPHIC_DATA]" at bounding box center [346, 108] width 130 height 9
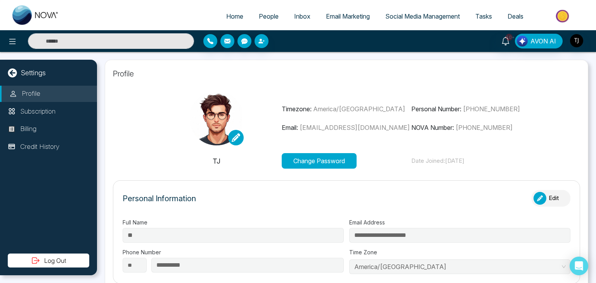
click at [281, 109] on p "Timezone: [GEOGRAPHIC_DATA]/[GEOGRAPHIC_DATA]" at bounding box center [346, 108] width 130 height 9
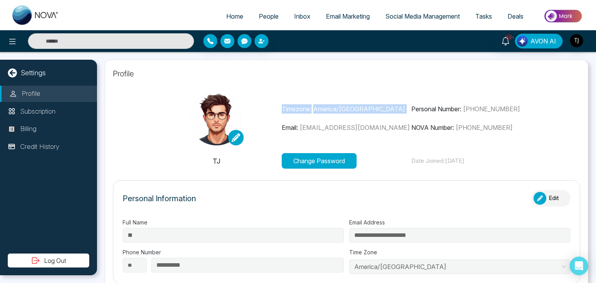
click at [281, 109] on p "Timezone: [GEOGRAPHIC_DATA]/[GEOGRAPHIC_DATA]" at bounding box center [346, 108] width 130 height 9
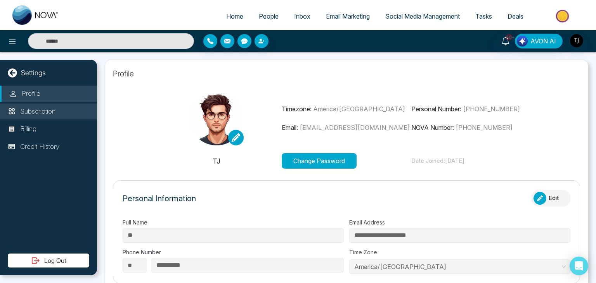
click at [92, 117] on li "Subscription" at bounding box center [48, 112] width 97 height 16
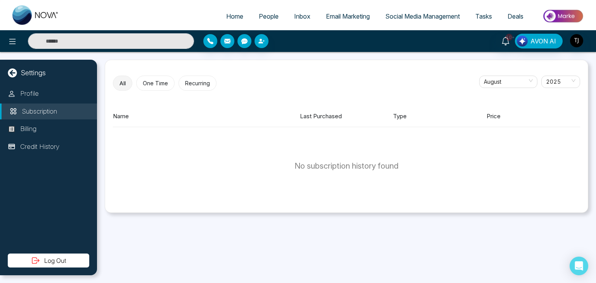
click at [92, 117] on li "Subscription" at bounding box center [48, 112] width 97 height 16
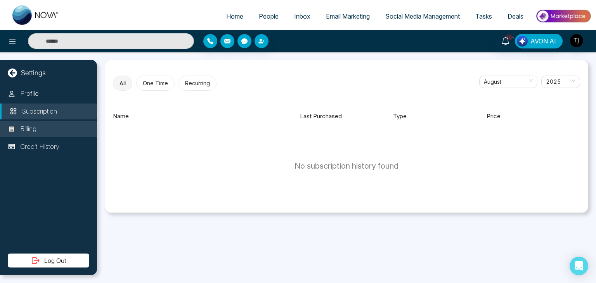
click at [92, 130] on li "Billing" at bounding box center [48, 129] width 97 height 16
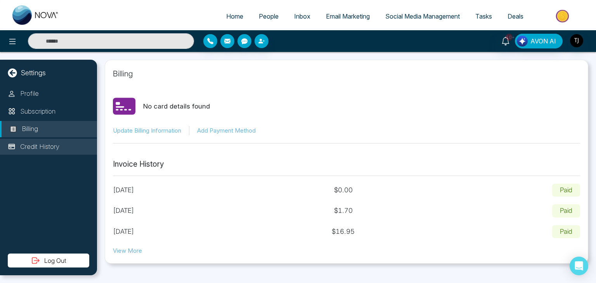
click at [86, 154] on li "Credit History" at bounding box center [48, 147] width 97 height 16
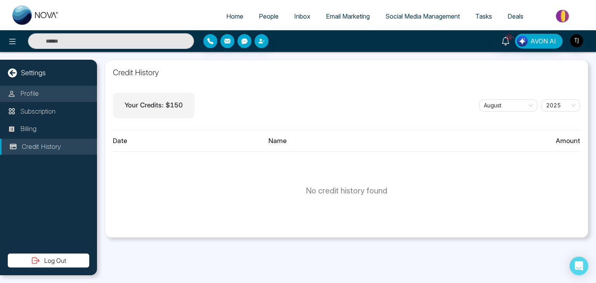
click at [71, 93] on li "Profile" at bounding box center [48, 94] width 97 height 16
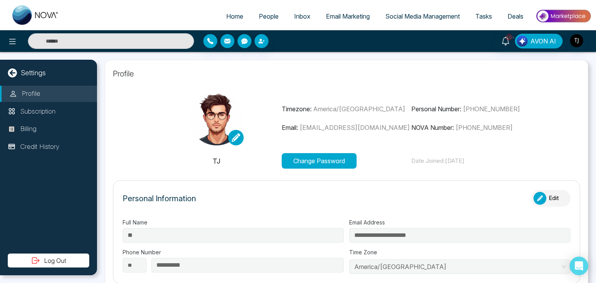
click at [231, 15] on span "Home" at bounding box center [234, 16] width 17 height 8
select select "*"
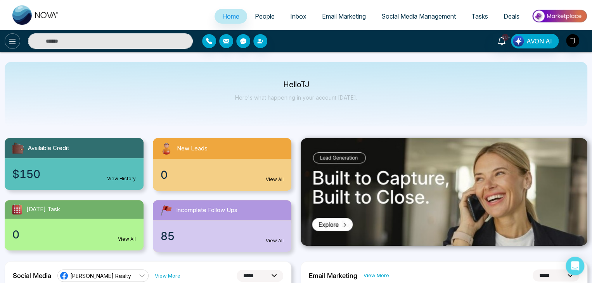
click at [7, 38] on button at bounding box center [13, 41] width 16 height 16
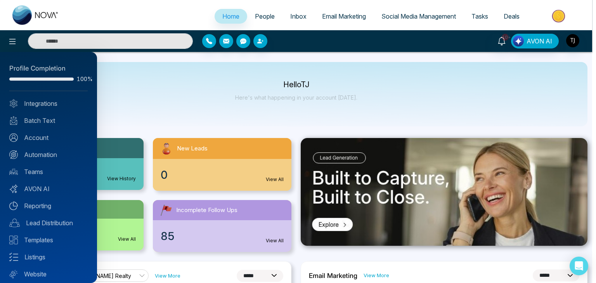
click at [138, 107] on div at bounding box center [298, 141] width 596 height 283
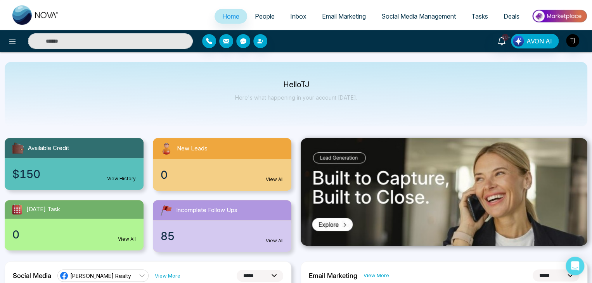
click at [259, 16] on span "People" at bounding box center [265, 16] width 20 height 8
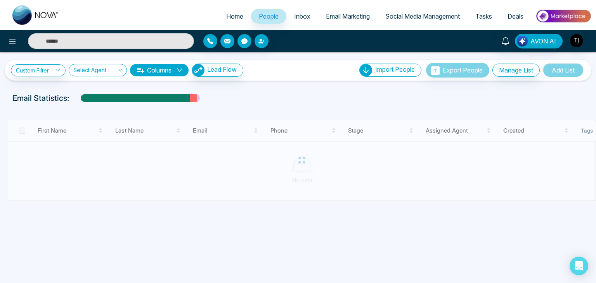
click at [304, 12] on span "Inbox" at bounding box center [302, 16] width 16 height 8
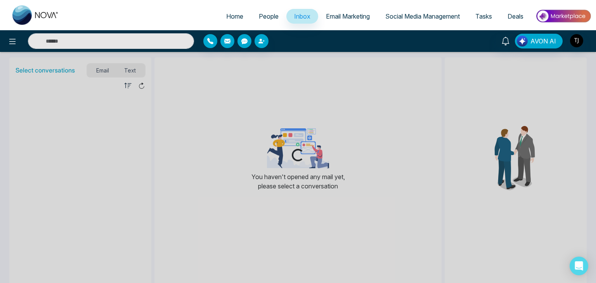
click at [352, 19] on span "Email Marketing" at bounding box center [348, 16] width 44 height 8
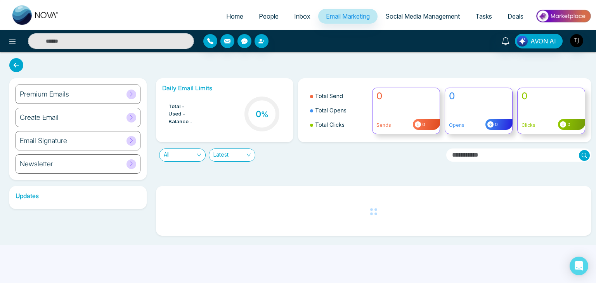
click at [416, 21] on link "Social Media Management" at bounding box center [422, 16] width 90 height 15
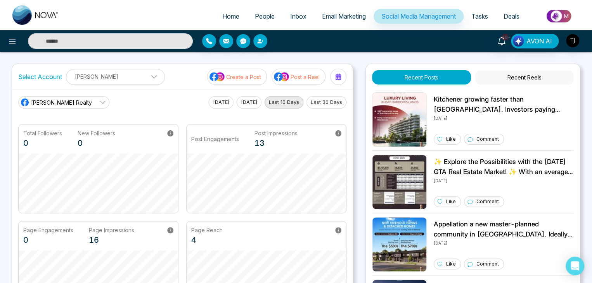
click at [482, 21] on link "Tasks" at bounding box center [479, 16] width 32 height 15
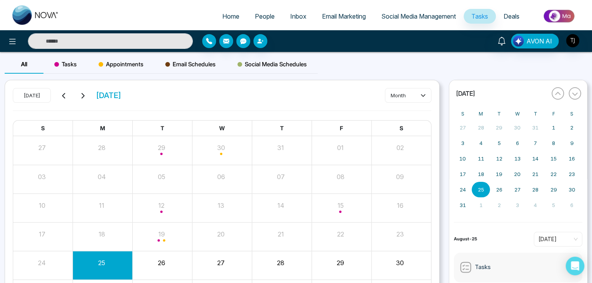
click at [514, 15] on span "Deals" at bounding box center [511, 16] width 16 height 8
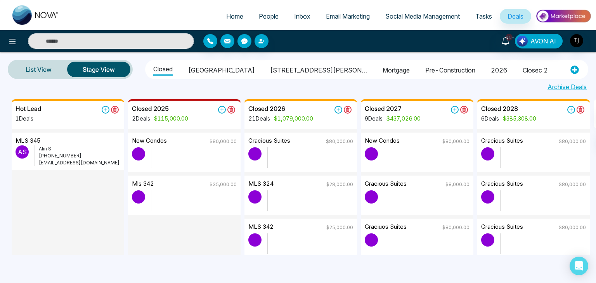
click at [226, 13] on span "Home" at bounding box center [234, 16] width 17 height 8
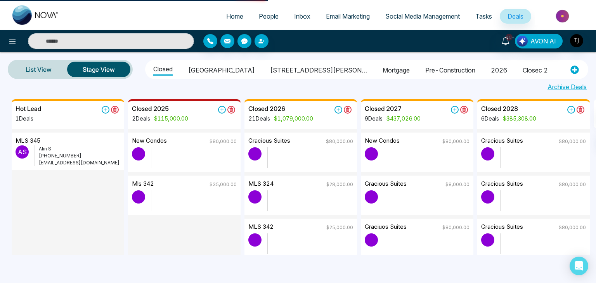
select select "*"
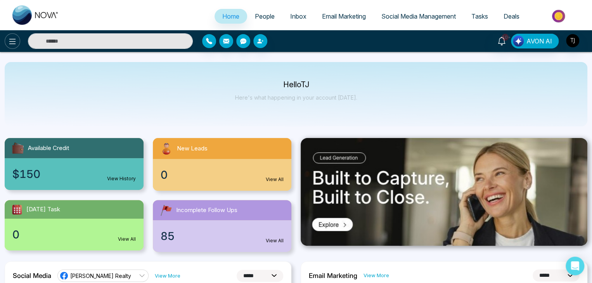
click at [8, 47] on div "10+ AVON AI" at bounding box center [296, 41] width 592 height 22
click at [8, 47] on button at bounding box center [13, 41] width 16 height 16
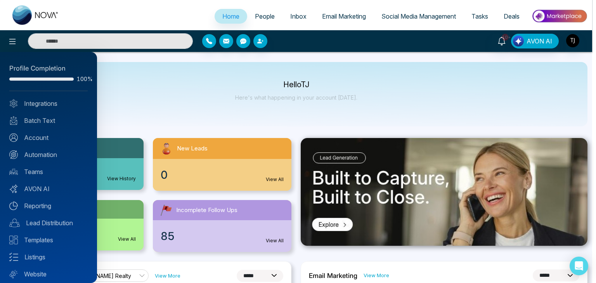
click at [132, 104] on div at bounding box center [298, 141] width 596 height 283
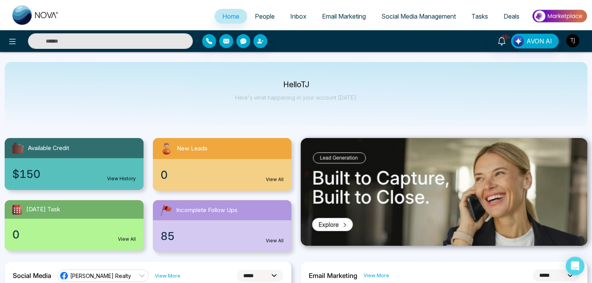
click at [146, 171] on link "Available Credit $150 View History" at bounding box center [74, 164] width 148 height 53
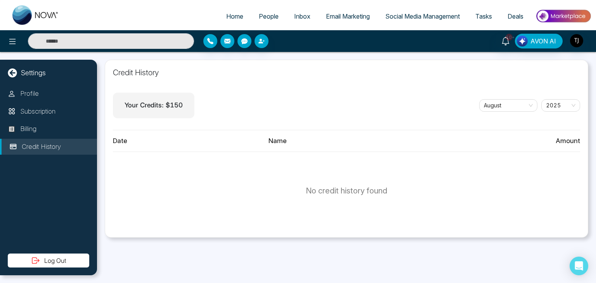
click at [226, 14] on span "Home" at bounding box center [234, 16] width 17 height 8
select select "*"
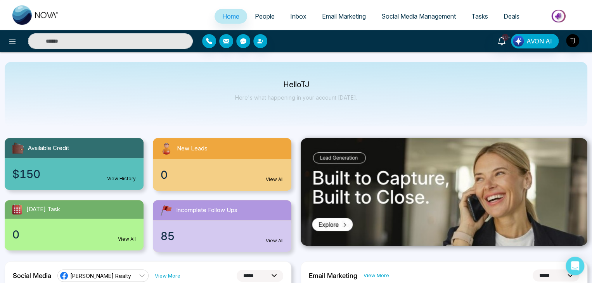
click at [264, 17] on span "People" at bounding box center [265, 16] width 20 height 8
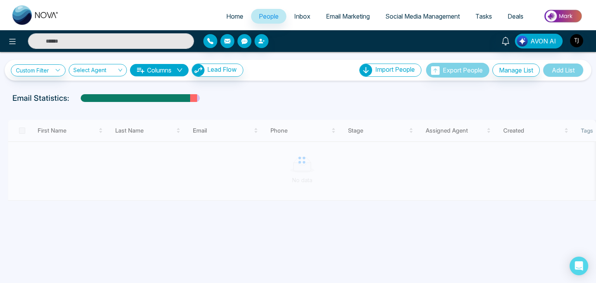
click at [297, 19] on span "Inbox" at bounding box center [302, 16] width 16 height 8
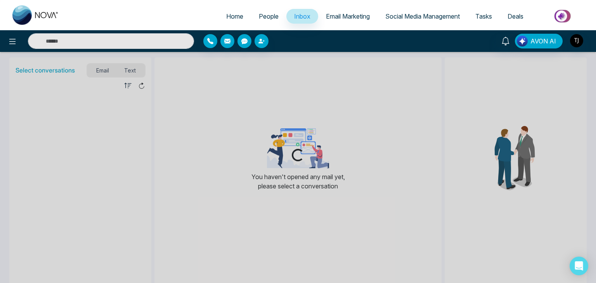
click at [337, 17] on span "Email Marketing" at bounding box center [348, 16] width 44 height 8
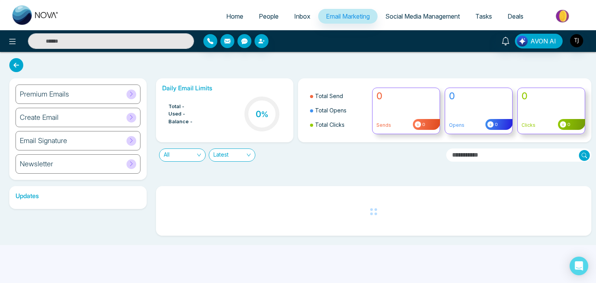
click at [395, 17] on span "Social Media Management" at bounding box center [422, 16] width 74 height 8
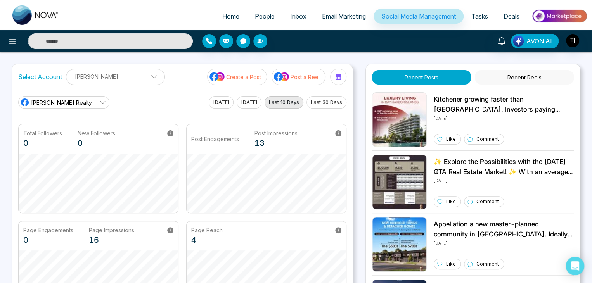
click at [471, 16] on span "Tasks" at bounding box center [479, 16] width 17 height 8
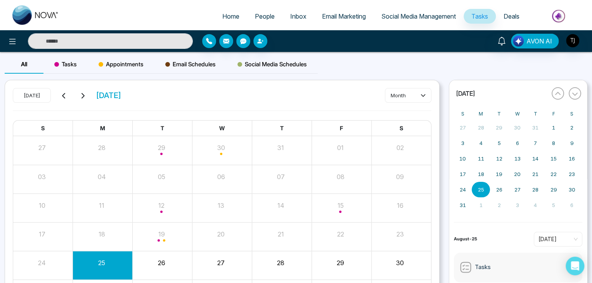
click at [516, 19] on span "Deals" at bounding box center [511, 16] width 16 height 8
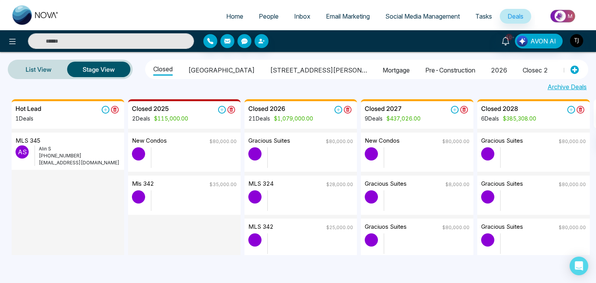
click at [17, 45] on button at bounding box center [13, 41] width 16 height 16
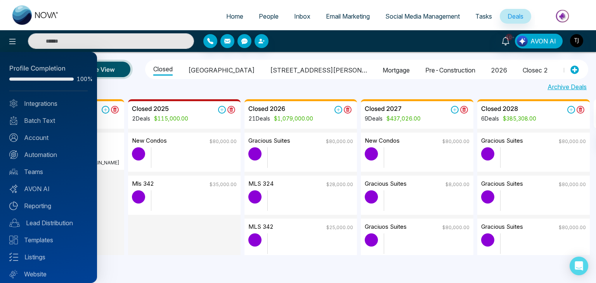
click at [234, 21] on div at bounding box center [298, 141] width 596 height 283
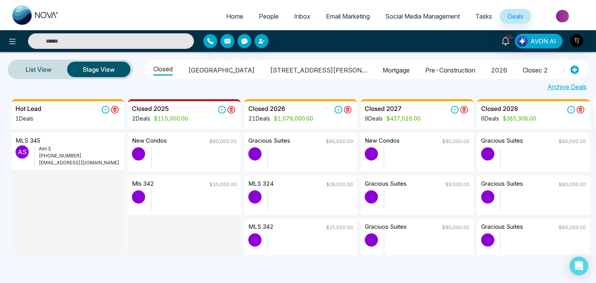
click at [236, 12] on span "Home" at bounding box center [234, 16] width 17 height 8
select select "*"
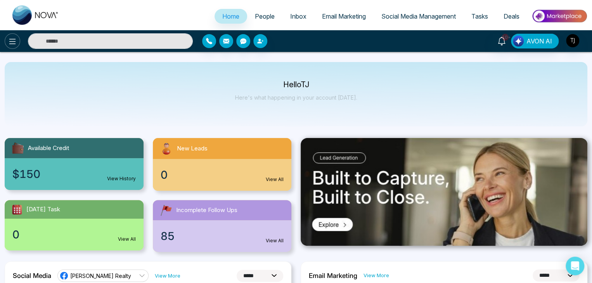
click at [16, 39] on icon at bounding box center [12, 41] width 7 height 5
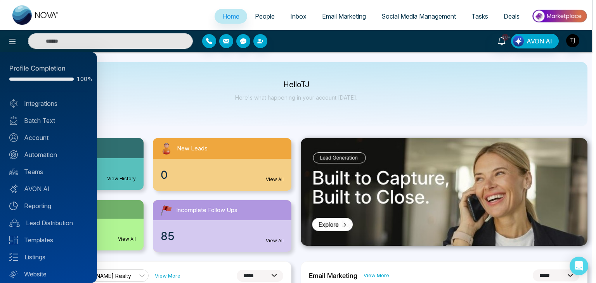
click at [149, 100] on div at bounding box center [298, 141] width 596 height 283
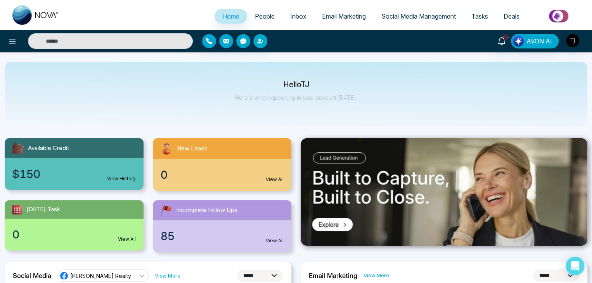
click at [267, 17] on span "People" at bounding box center [265, 16] width 20 height 8
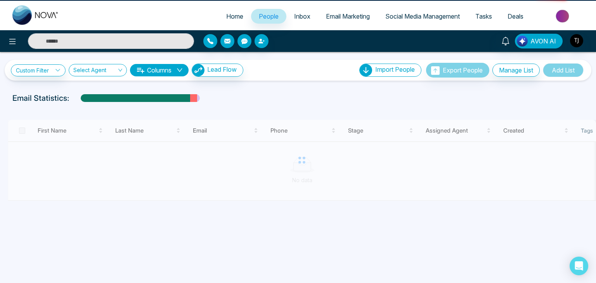
click at [294, 16] on span "Inbox" at bounding box center [302, 16] width 16 height 8
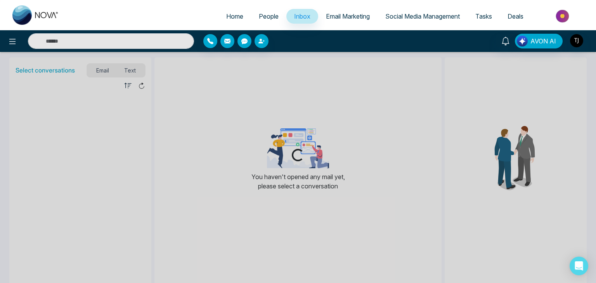
click at [330, 22] on link "Email Marketing" at bounding box center [347, 16] width 59 height 15
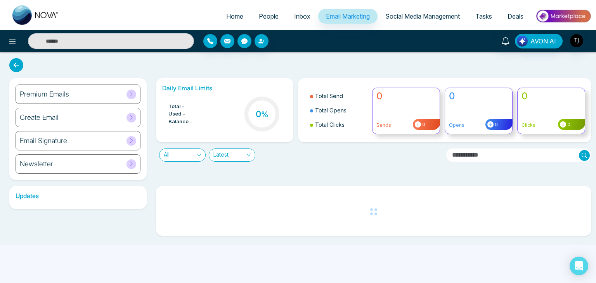
click at [401, 24] on li "Social Media Management" at bounding box center [422, 17] width 90 height 16
click at [428, 16] on span "Social Media Management" at bounding box center [422, 16] width 74 height 8
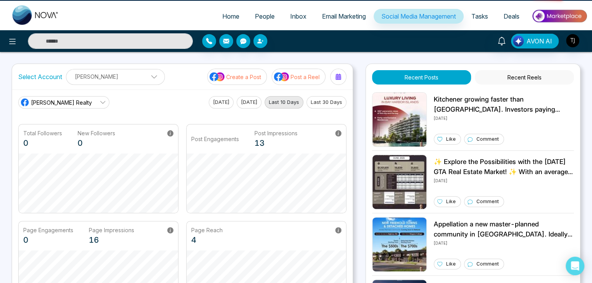
click at [471, 14] on span "Tasks" at bounding box center [479, 16] width 17 height 8
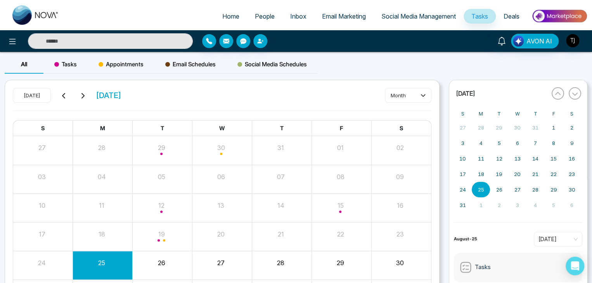
click at [506, 9] on link "Deals" at bounding box center [511, 16] width 31 height 15
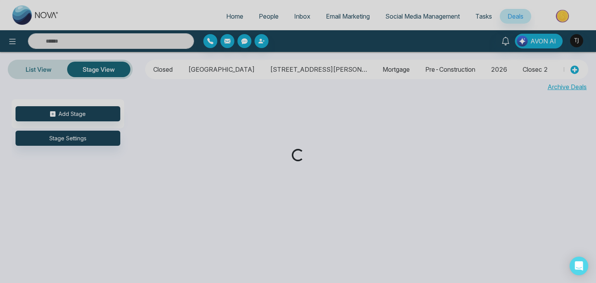
click at [580, 39] on div "Loading..." at bounding box center [298, 141] width 596 height 283
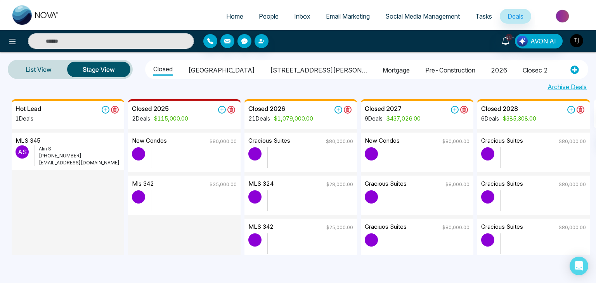
click at [577, 38] on img "button" at bounding box center [576, 40] width 13 height 13
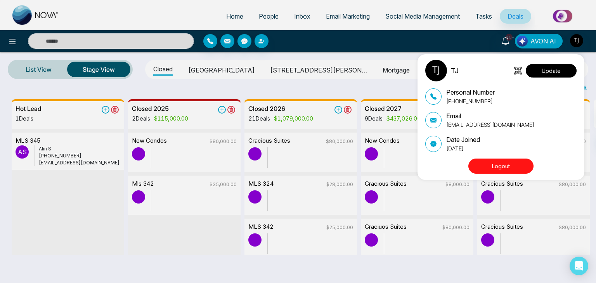
click at [557, 74] on button "Update" at bounding box center [550, 71] width 51 height 14
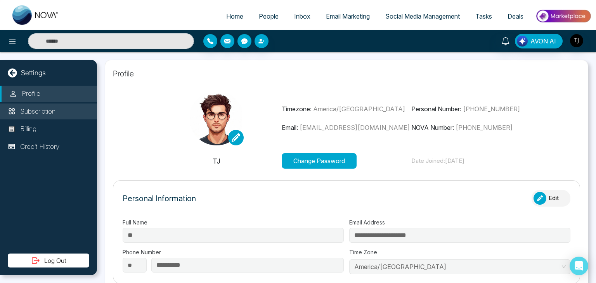
click at [70, 116] on li "Subscription" at bounding box center [48, 112] width 97 height 16
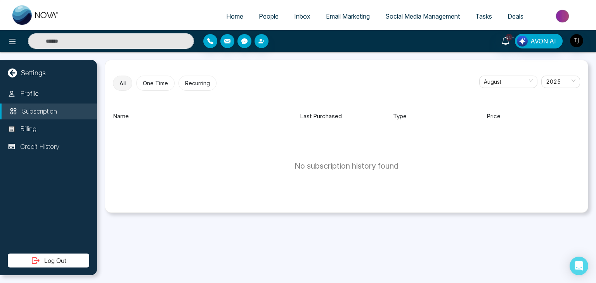
click at [71, 137] on div "Profile Subscription Billing Credit History" at bounding box center [48, 170] width 97 height 168
click at [71, 135] on li "Billing" at bounding box center [48, 129] width 97 height 16
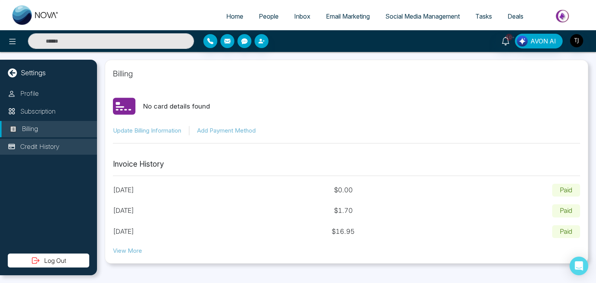
click at [74, 142] on li "Credit History" at bounding box center [48, 147] width 97 height 16
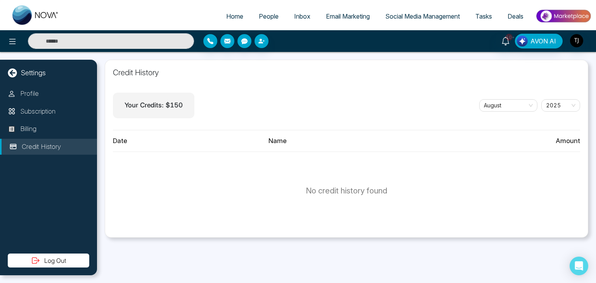
click at [237, 20] on link "Home" at bounding box center [234, 16] width 33 height 15
select select "*"
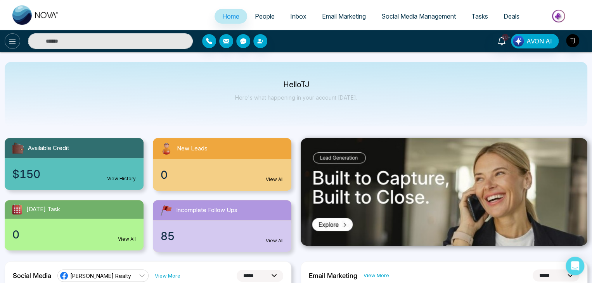
click at [18, 40] on button at bounding box center [13, 41] width 16 height 16
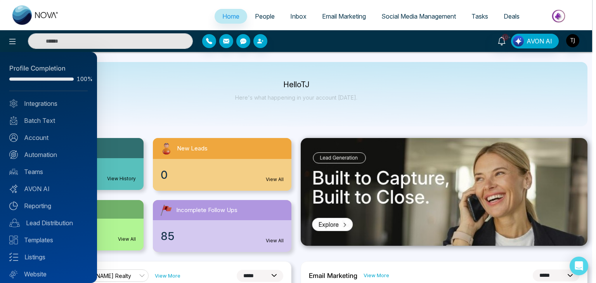
click at [165, 114] on div at bounding box center [298, 141] width 596 height 283
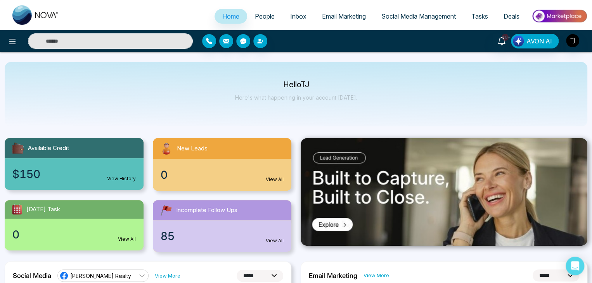
click at [263, 11] on link "People" at bounding box center [264, 16] width 35 height 15
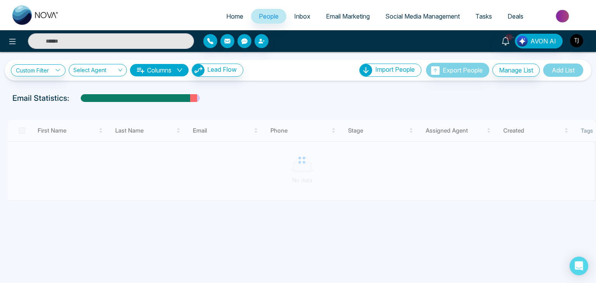
drag, startPoint x: 298, startPoint y: 16, endPoint x: 329, endPoint y: 14, distance: 31.5
click at [329, 14] on span "Email Marketing" at bounding box center [348, 16] width 44 height 8
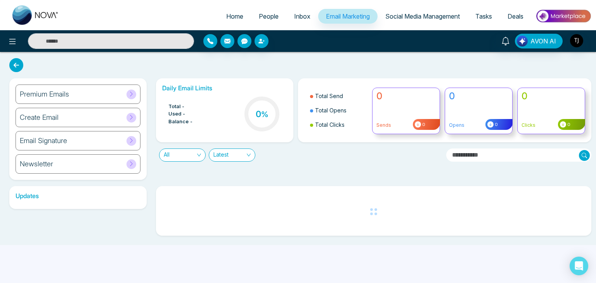
click at [299, 17] on span "Inbox" at bounding box center [302, 16] width 16 height 8
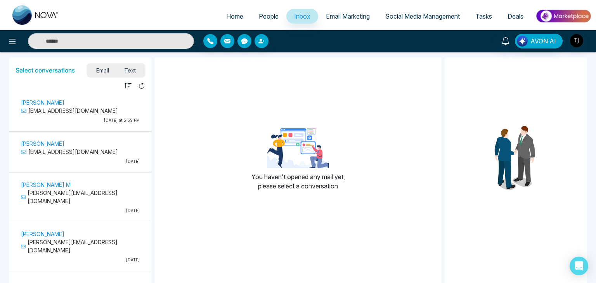
click at [233, 17] on span "Home" at bounding box center [234, 16] width 17 height 8
select select "*"
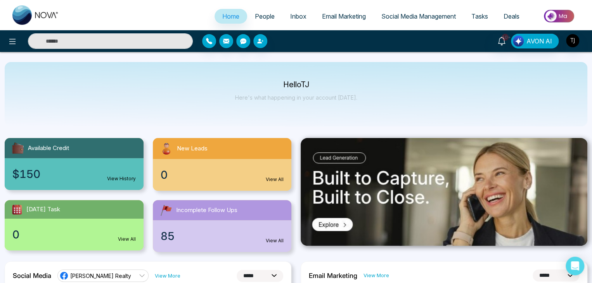
click at [248, 16] on link "People" at bounding box center [264, 16] width 35 height 15
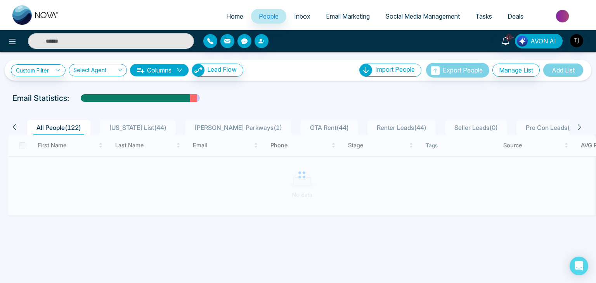
click at [304, 14] on span "Inbox" at bounding box center [302, 16] width 16 height 8
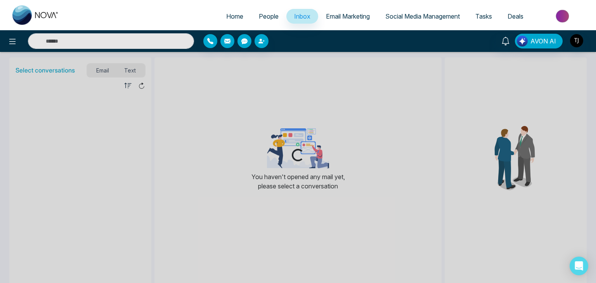
click at [332, 14] on span "Email Marketing" at bounding box center [348, 16] width 44 height 8
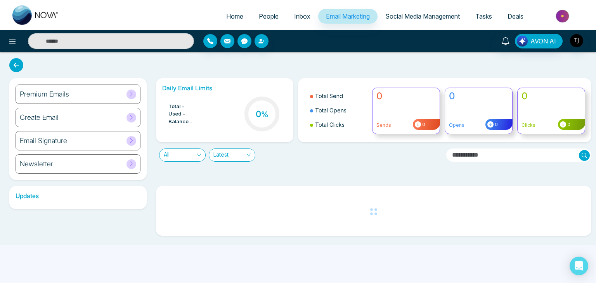
click at [407, 16] on span "Social Media Management" at bounding box center [422, 16] width 74 height 8
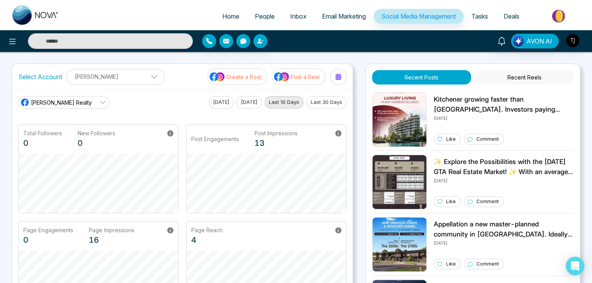
click at [487, 16] on link "Tasks" at bounding box center [479, 16] width 32 height 15
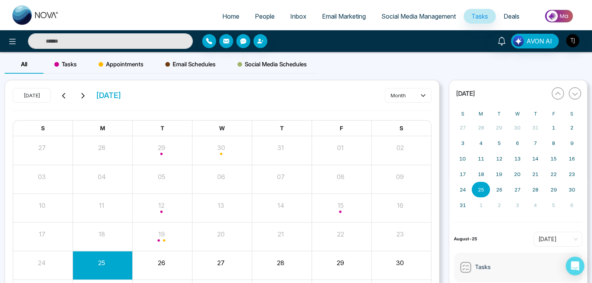
click at [500, 15] on link "Deals" at bounding box center [511, 16] width 31 height 15
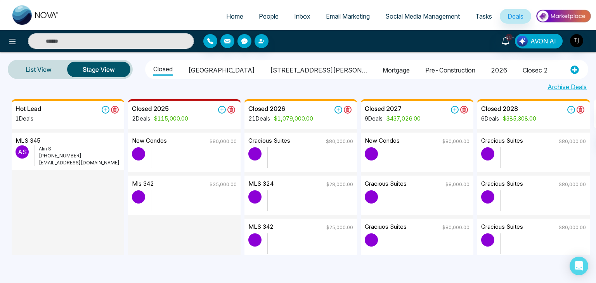
click at [232, 11] on link "Home" at bounding box center [234, 16] width 33 height 15
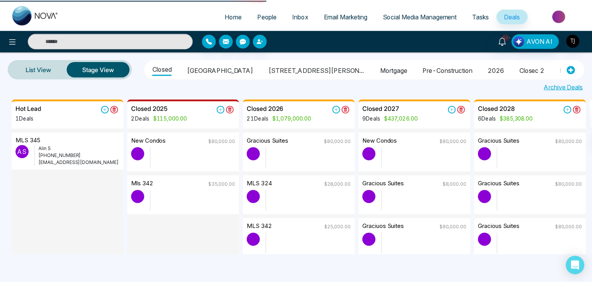
select select "*"
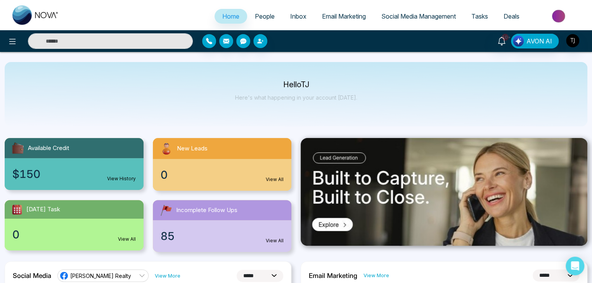
click at [7, 34] on div at bounding box center [98, 41] width 197 height 16
click at [10, 40] on icon at bounding box center [12, 41] width 9 height 9
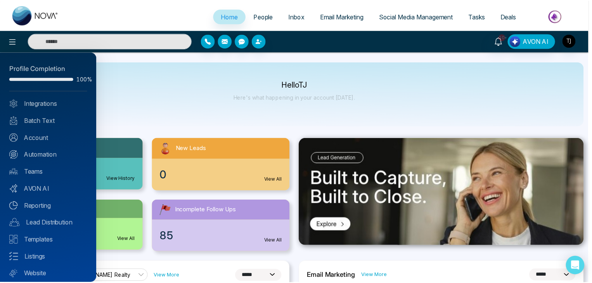
scroll to position [22, 0]
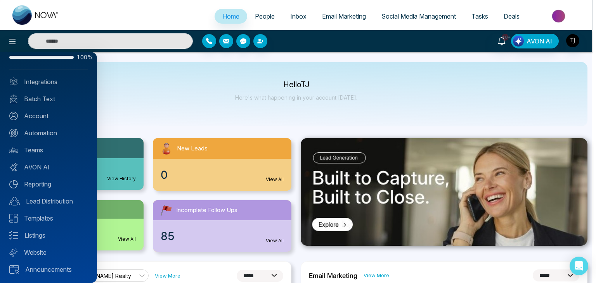
click at [206, 117] on div at bounding box center [298, 141] width 596 height 283
